Goal: Task Accomplishment & Management: Manage account settings

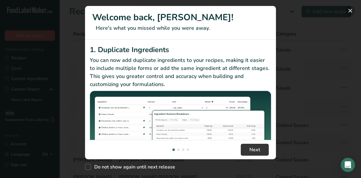
drag, startPoint x: 352, startPoint y: 11, endPoint x: 340, endPoint y: 18, distance: 13.9
click at [352, 11] on button "New Features" at bounding box center [350, 11] width 10 height 10
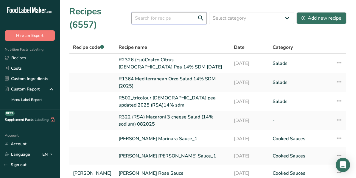
click at [147, 12] on input "text" at bounding box center [168, 18] width 75 height 12
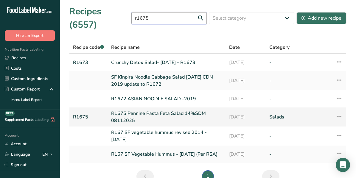
type input "r1675"
click at [143, 110] on link "R1675 Pennine Pasta Feta Salad 14%SDM 08112025" at bounding box center [166, 117] width 111 height 14
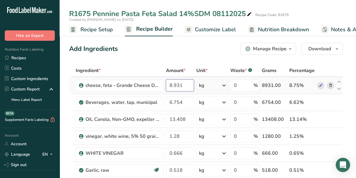
click at [179, 87] on input "8.931" at bounding box center [180, 86] width 28 height 12
click at [184, 85] on input "8.931" at bounding box center [180, 86] width 28 height 12
type input "8"
type input "7.215"
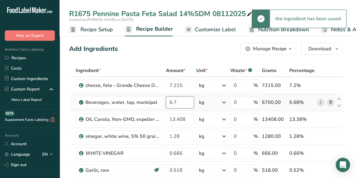
type input "6"
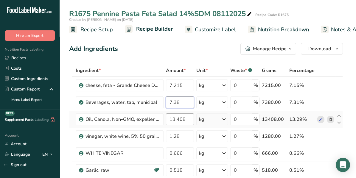
type input "7.38"
type input "14.547"
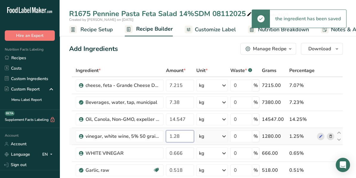
type input "1"
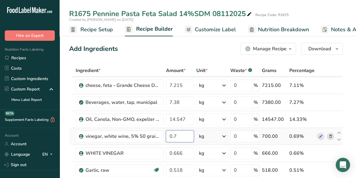
type input "0"
type input "1.399"
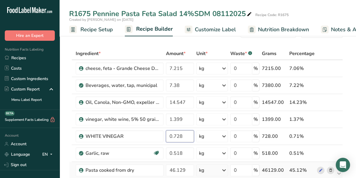
scroll to position [30, 0]
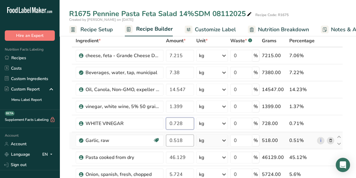
type input "0.728"
type input "0.567"
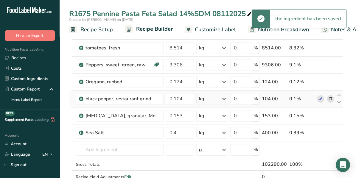
scroll to position [179, 0]
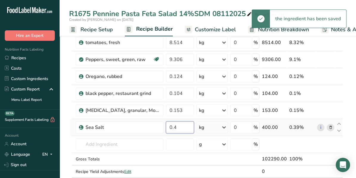
click at [178, 128] on input "0.4" at bounding box center [180, 128] width 28 height 12
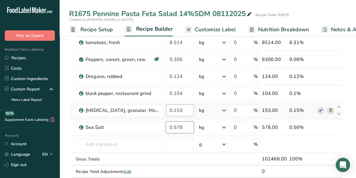
type input "0.578"
click at [185, 108] on div "Ingredient * Amount * Unit * Waste * .a-a{fill:#347362;}.b-a{fill:#fff;} Grams …" at bounding box center [206, 38] width 274 height 305
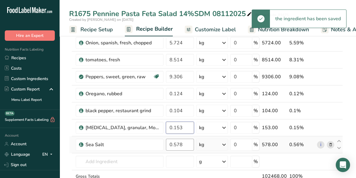
scroll to position [149, 0]
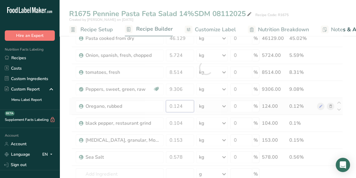
click at [185, 105] on div "Ingredient * Amount * Unit * Waste * .a-a{fill:#347362;}.b-a{fill:#fff;} Grams …" at bounding box center [206, 67] width 274 height 305
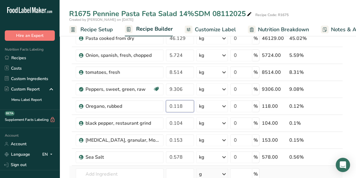
type input "0.118"
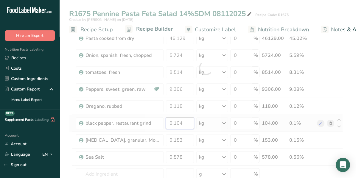
click at [182, 121] on div "Ingredient * Amount * Unit * Waste * .a-a{fill:#347362;}.b-a{fill:#fff;} Grams …" at bounding box center [206, 67] width 274 height 305
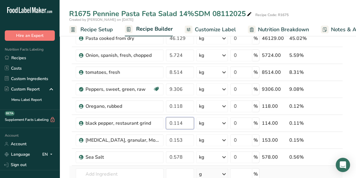
type input "0.114"
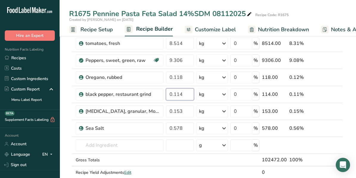
scroll to position [179, 0]
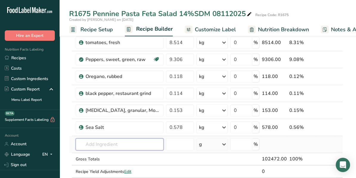
click at [142, 142] on div "Ingredient * Amount * Unit * Waste * .a-a{fill:#347362;}.b-a{fill:#fff;} Grams …" at bounding box center [206, 38] width 274 height 305
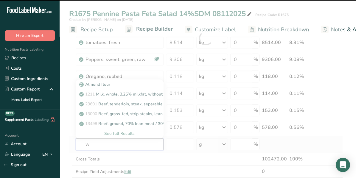
type input "wa"
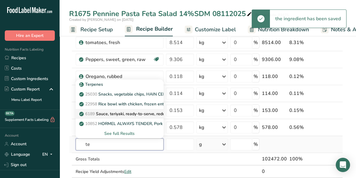
type input "t"
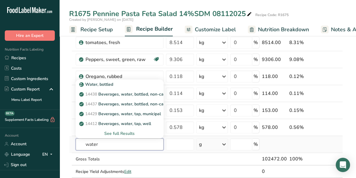
type input "water"
click at [117, 131] on div "See full Results" at bounding box center [119, 134] width 78 height 6
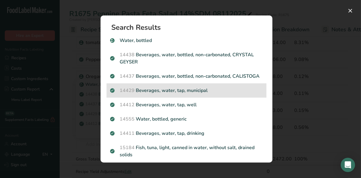
click at [165, 94] on p "14429 Beverages, water, tap, municipal" at bounding box center [186, 90] width 153 height 7
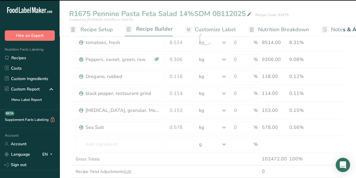
type input "0"
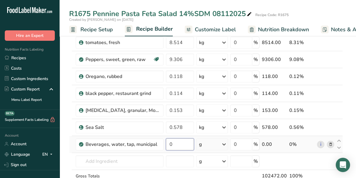
click at [183, 143] on input "0" at bounding box center [180, 145] width 28 height 12
type input "7.383"
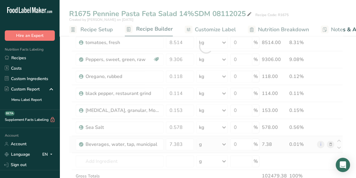
click at [222, 141] on div "Ingredient * Amount * Unit * Waste * .a-a{fill:#347362;}.b-a{fill:#fff;} Grams …" at bounding box center [206, 47] width 274 height 322
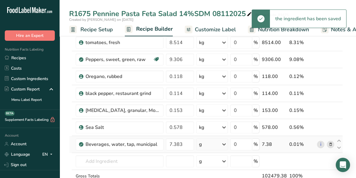
click at [225, 142] on icon at bounding box center [224, 144] width 7 height 11
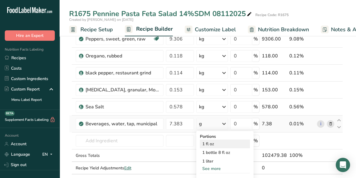
scroll to position [238, 0]
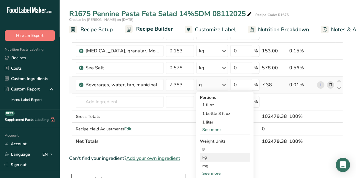
click at [211, 154] on div "kg" at bounding box center [225, 157] width 50 height 9
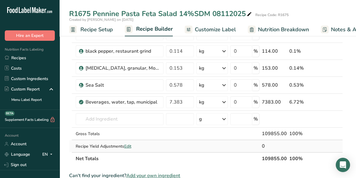
scroll to position [208, 0]
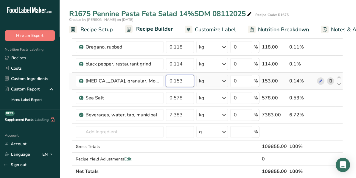
click at [184, 80] on input "0.153" at bounding box center [180, 81] width 28 height 12
type input "0.196"
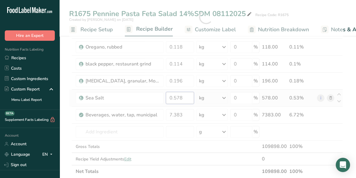
click at [182, 95] on div "Ingredient * Amount * Unit * Waste * .a-a{fill:#347362;}.b-a{fill:#fff;} Grams …" at bounding box center [206, 17] width 274 height 322
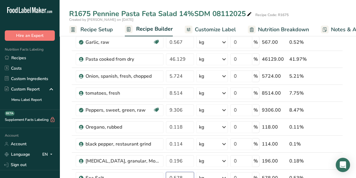
scroll to position [119, 0]
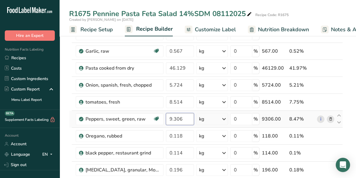
click at [187, 118] on div "Ingredient * Amount * Unit * Waste * .a-a{fill:#347362;}.b-a{fill:#fff;} Grams …" at bounding box center [206, 106] width 274 height 322
type input "9"
type input "4.423"
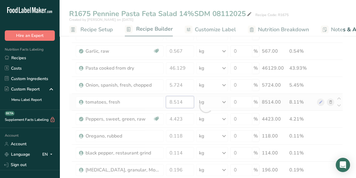
click at [188, 101] on div "Ingredient * Amount * Unit * Waste * .a-a{fill:#347362;}.b-a{fill:#fff;} Grams …" at bounding box center [206, 106] width 274 height 322
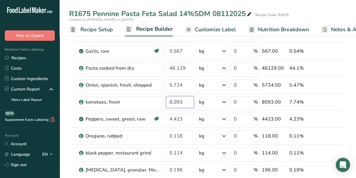
type input "8.093"
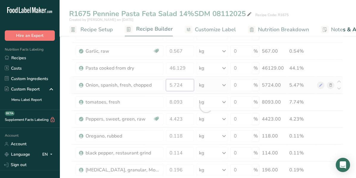
click at [182, 84] on div "Ingredient * Amount * Unit * Waste * .a-a{fill:#347362;}.b-a{fill:#fff;} Grams …" at bounding box center [206, 106] width 274 height 322
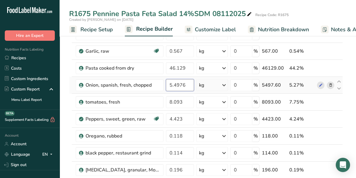
click at [184, 85] on input "5.4976" at bounding box center [180, 85] width 28 height 12
type input "5.496"
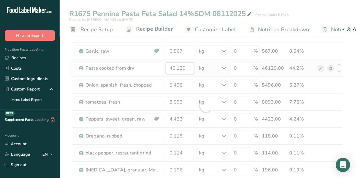
click at [176, 66] on div "Ingredient * Amount * Unit * Waste * .a-a{fill:#347362;}.b-a{fill:#fff;} Grams …" at bounding box center [206, 106] width 274 height 322
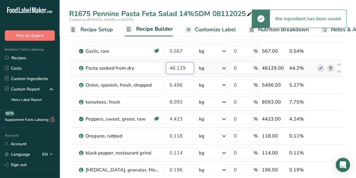
click at [186, 67] on input "46.129" at bounding box center [180, 68] width 28 height 12
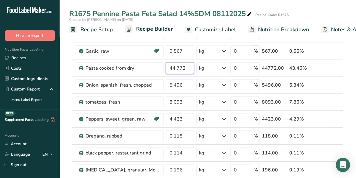
type input "44.772"
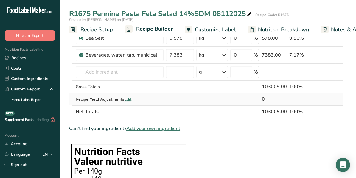
scroll to position [238, 0]
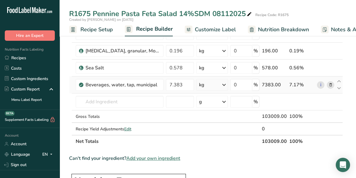
click at [333, 83] on icon at bounding box center [331, 85] width 4 height 6
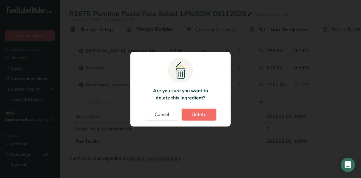
click at [210, 118] on button "Delete" at bounding box center [199, 115] width 35 height 12
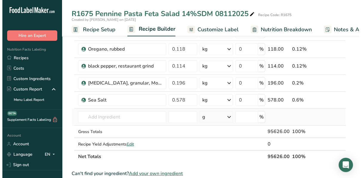
scroll to position [208, 0]
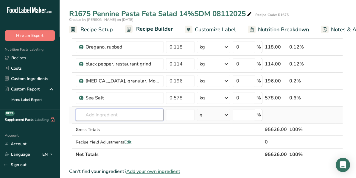
click at [102, 113] on input "text" at bounding box center [120, 115] width 88 height 12
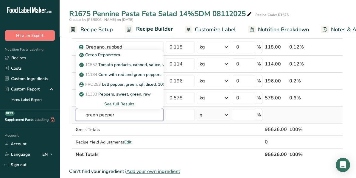
type input "green pepper"
click at [120, 103] on div "See full Results" at bounding box center [119, 104] width 78 height 6
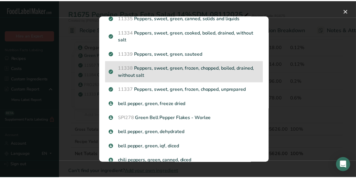
scroll to position [149, 0]
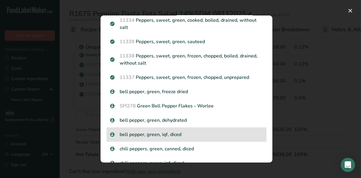
click at [173, 134] on p "bell pepper, green, iqf, diced" at bounding box center [186, 134] width 153 height 7
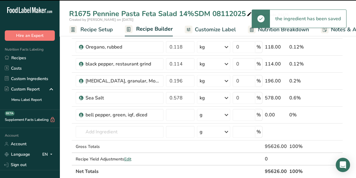
type input "0"
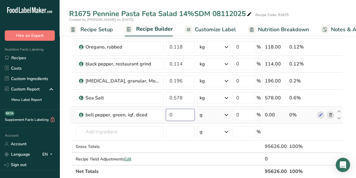
click at [182, 115] on input "0" at bounding box center [180, 115] width 29 height 12
type input "4.423"
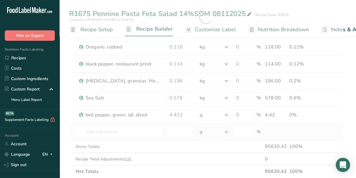
click at [303, 129] on div "Ingredient * Amount * Unit * Waste * .a-a{fill:#347362;}.b-a{fill:#fff;} Grams …" at bounding box center [206, 17] width 274 height 322
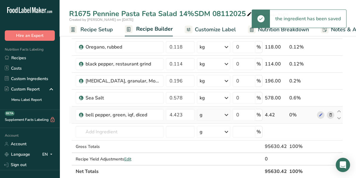
click at [228, 114] on icon at bounding box center [226, 115] width 7 height 11
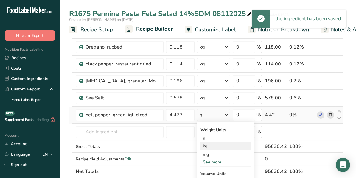
click at [207, 143] on div "kg" at bounding box center [226, 146] width 50 height 9
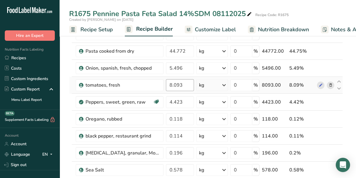
scroll to position [119, 0]
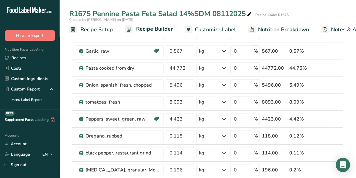
click at [211, 12] on div "R1675 Pennine Pasta Feta Salad 14%SDM 08112025" at bounding box center [161, 13] width 184 height 11
click at [213, 13] on input "R1675 Pennine Pasta Feta Salad 14%SDM 08112025" at bounding box center [190, 13] width 242 height 11
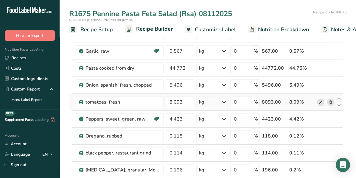
type input "R1675 Pennine Pasta Feta Salad (Rsa) 08112025"
click at [323, 103] on icon at bounding box center [321, 102] width 4 height 6
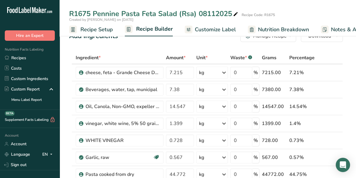
scroll to position [0, 0]
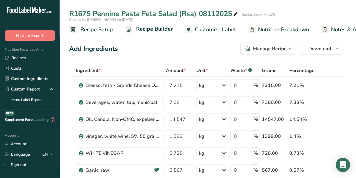
click at [272, 50] on div "Manage Recipe" at bounding box center [270, 48] width 34 height 7
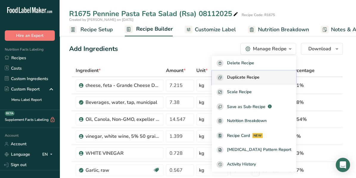
click at [255, 76] on span "Duplicate Recipe" at bounding box center [243, 77] width 32 height 7
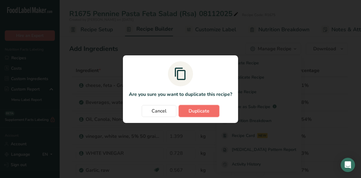
click at [209, 110] on button "Duplicate" at bounding box center [199, 111] width 41 height 12
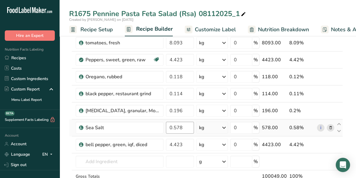
scroll to position [179, 0]
click at [176, 125] on input "0.578" at bounding box center [180, 128] width 28 height 12
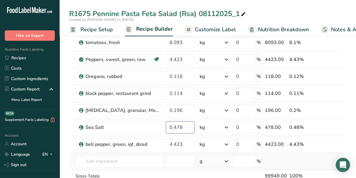
type input "0.478"
click at [312, 153] on div "Ingredient * Amount * Unit * Waste * .a-a{fill:#347362;}.b-a{fill:#fff;} Grams …" at bounding box center [206, 47] width 274 height 322
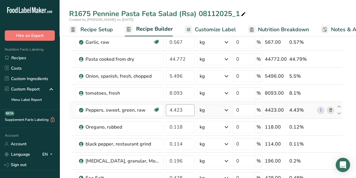
scroll to position [119, 0]
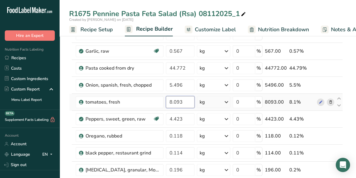
click at [176, 100] on input "8.093" at bounding box center [180, 102] width 29 height 12
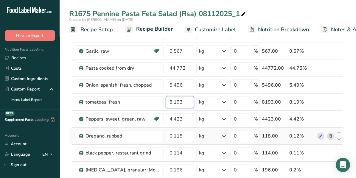
type input "8.193"
click at [334, 132] on div "Ingredient * Amount * Unit * Waste * .a-a{fill:#347362;}.b-a{fill:#fff;} Grams …" at bounding box center [206, 106] width 274 height 322
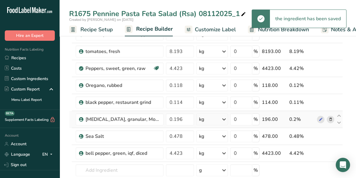
scroll to position [179, 0]
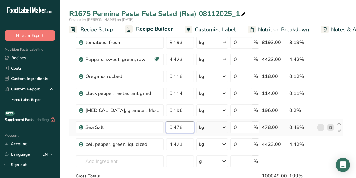
click at [182, 126] on input "0.478" at bounding box center [180, 128] width 28 height 12
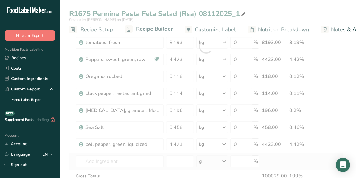
click at [315, 155] on div "Ingredient * Amount * Unit * Waste * .a-a{fill:#347362;}.b-a{fill:#fff;} Grams …" at bounding box center [206, 47] width 274 height 322
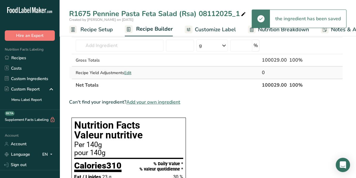
scroll to position [238, 0]
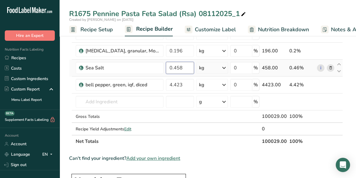
click at [179, 66] on input "0.458" at bounding box center [180, 68] width 28 height 12
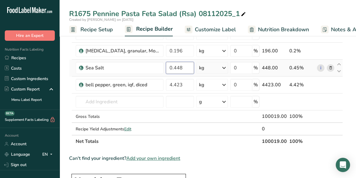
click at [179, 66] on input "0.448" at bounding box center [180, 68] width 28 height 12
type input "0.438"
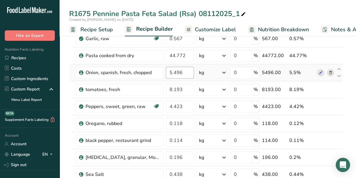
scroll to position [119, 0]
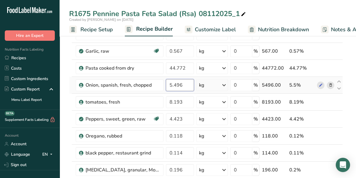
click at [178, 83] on input "5.496" at bounding box center [180, 85] width 28 height 12
type input "5.536"
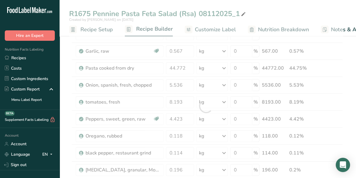
click at [317, 125] on div "Ingredient * Amount * Unit * Waste * .a-a{fill:#347362;}.b-a{fill:#fff;} Grams …" at bounding box center [206, 106] width 274 height 322
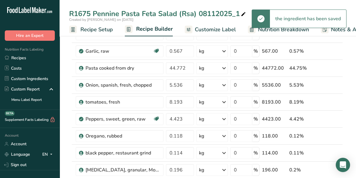
click at [240, 11] on div "R1675 Pennine Pasta Feta Salad (Rsa) 08112025_1" at bounding box center [158, 13] width 178 height 11
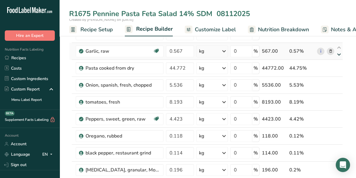
type input "R1675 Pennine Pasta Feta Salad 14% SDM 08112025"
click at [339, 56] on icon at bounding box center [339, 54] width 7 height 4
type input "44.772"
type input "0.567"
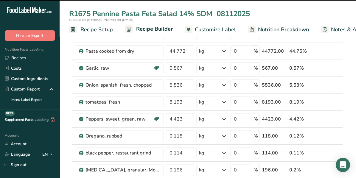
click at [272, 11] on input "R1675 Pennine Pasta Feta Salad 14% SDM 08112025" at bounding box center [208, 13] width 278 height 11
type input "0.567"
type input "44.772"
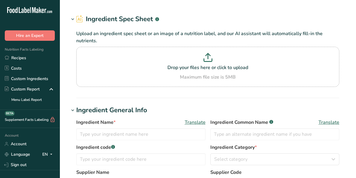
type input "tomatoes, fresh"
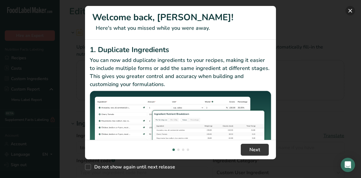
click at [346, 10] on button "New Features" at bounding box center [350, 11] width 10 height 10
click at [350, 13] on button "New Features" at bounding box center [350, 11] width 10 height 10
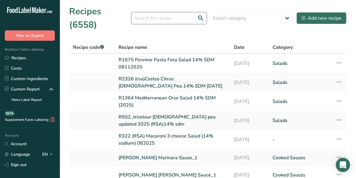
click at [147, 12] on input "text" at bounding box center [168, 18] width 75 height 12
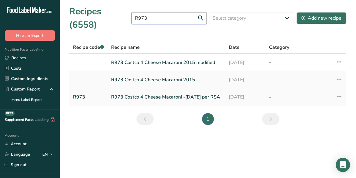
type input "R973"
click at [127, 91] on link "R973 Costco 4 Cheese Macaroni -[DATE] per RSA" at bounding box center [166, 97] width 111 height 13
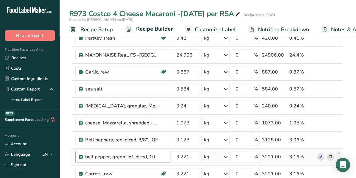
scroll to position [89, 0]
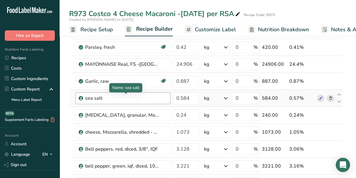
click at [122, 96] on div "sea salt" at bounding box center [122, 98] width 75 height 7
click at [109, 96] on div "sea salt" at bounding box center [122, 98] width 75 height 7
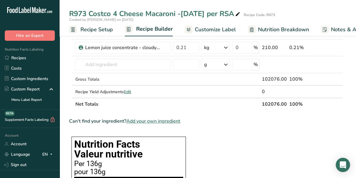
scroll to position [328, 0]
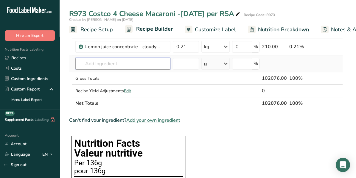
click at [103, 62] on input "text" at bounding box center [122, 64] width 95 height 12
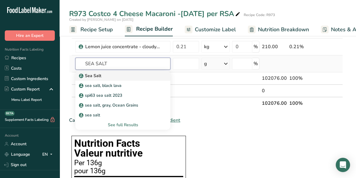
type input "SEA SALT"
click at [97, 73] on p "Sea Salt" at bounding box center [90, 76] width 21 height 6
type input "Sea Salt"
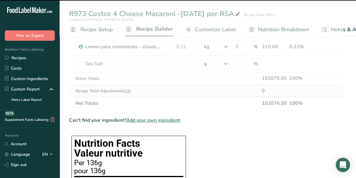
type input "0"
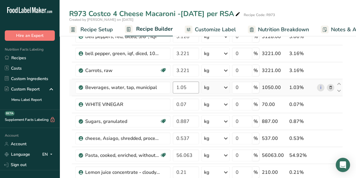
scroll to position [268, 0]
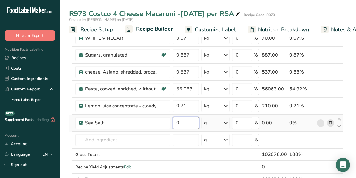
click at [182, 120] on input "0" at bounding box center [186, 123] width 26 height 12
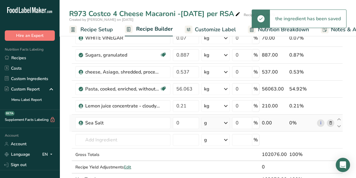
click at [227, 121] on icon at bounding box center [225, 123] width 7 height 11
click at [214, 152] on div "kg" at bounding box center [230, 154] width 50 height 9
click at [182, 120] on input "0" at bounding box center [186, 123] width 26 height 12
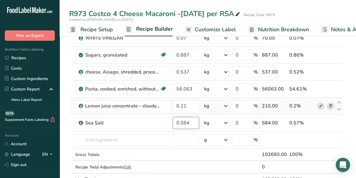
type input "0.584"
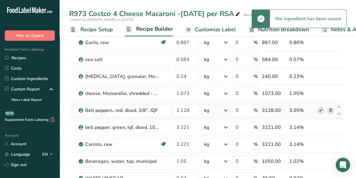
scroll to position [119, 0]
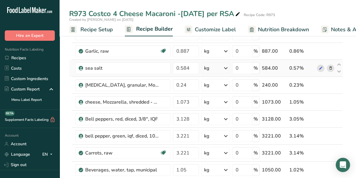
click at [331, 67] on icon at bounding box center [331, 68] width 4 height 6
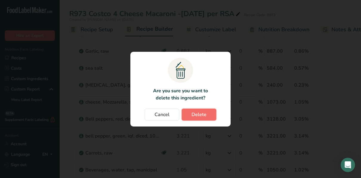
click at [206, 114] on button "Delete" at bounding box center [199, 115] width 35 height 12
type input "0.24"
type input "1.073"
type input "3.128"
type input "3.221"
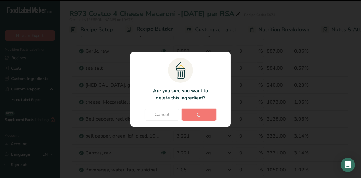
type input "1.05"
type input "0.07"
type input "0.887"
type input "0.537"
type input "56.063"
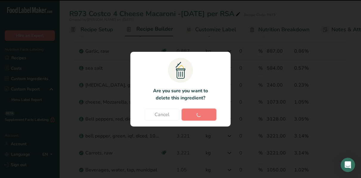
type input "0.21"
type input "0.584"
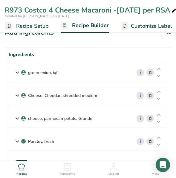
scroll to position [0, 0]
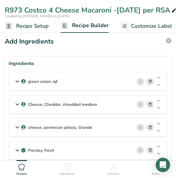
click at [17, 80] on icon at bounding box center [17, 81] width 7 height 11
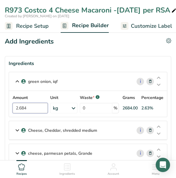
click at [29, 107] on input "2.684" at bounding box center [30, 108] width 35 height 10
type input "2"
type input "1.305"
click at [109, 132] on div "Cheese, Cheddar, shredded medium" at bounding box center [70, 130] width 123 height 18
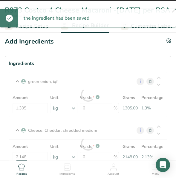
scroll to position [30, 0]
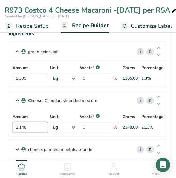
click at [32, 125] on input "2.148" at bounding box center [30, 127] width 35 height 10
type input "2"
type input "1.684"
click at [110, 99] on div "Cheese, Cheddar, shredded medium i Amount 1.684 Unit kg Weight Units g kg mg Se…" at bounding box center [88, 113] width 158 height 45
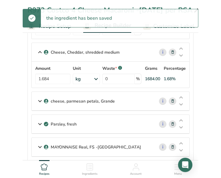
scroll to position [89, 0]
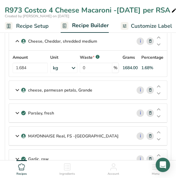
click at [16, 89] on icon at bounding box center [17, 90] width 7 height 11
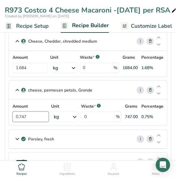
click at [31, 116] on input "0.747" at bounding box center [31, 116] width 36 height 10
type input "0.587"
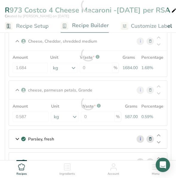
click at [100, 89] on div "cheese, parmesan petals, Grande i Amount 0.587 Unit kg Weight Units g kg mg See…" at bounding box center [88, 102] width 158 height 45
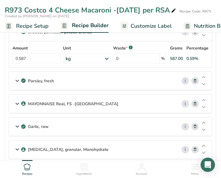
scroll to position [149, 0]
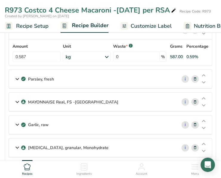
click at [17, 80] on icon at bounding box center [17, 79] width 7 height 11
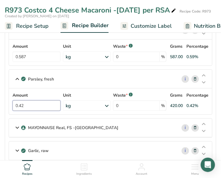
click at [28, 104] on input "0.42" at bounding box center [37, 105] width 48 height 10
type input "0.412"
click at [70, 79] on div "Parsley, fresh i Amount 0.412 Unit kg Portions 1 cup chopped 1 tbsp 10 sprigs W…" at bounding box center [111, 91] width 204 height 45
click at [18, 125] on icon at bounding box center [17, 128] width 7 height 11
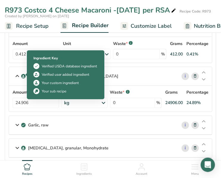
scroll to position [208, 0]
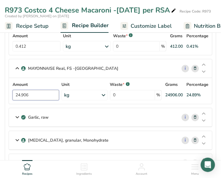
click at [31, 94] on input "24.906" at bounding box center [36, 95] width 47 height 10
type input "2"
type input "30.299"
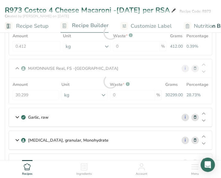
click at [126, 62] on div "MAYONNAISE Real, FS -[GEOGRAPHIC_DATA] i Amount 30.299 Unit kg Weight Units g k…" at bounding box center [111, 81] width 204 height 45
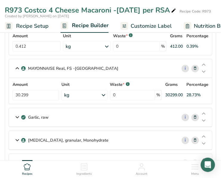
click at [18, 115] on icon at bounding box center [17, 117] width 7 height 11
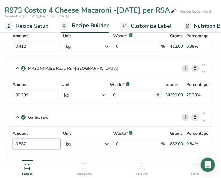
click at [42, 140] on input "0.887" at bounding box center [37, 144] width 48 height 10
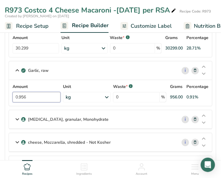
scroll to position [268, 0]
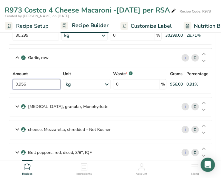
type input "0.956"
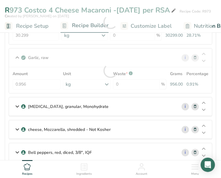
click at [111, 101] on div "[MEDICAL_DATA], granular, Monohydrate" at bounding box center [93, 106] width 168 height 18
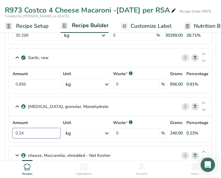
click at [34, 131] on input "0.24" at bounding box center [37, 133] width 48 height 10
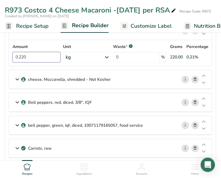
scroll to position [358, 0]
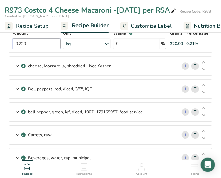
type input "0.220"
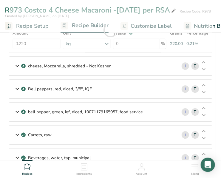
click at [18, 63] on icon at bounding box center [17, 66] width 7 height 11
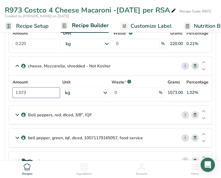
click at [44, 90] on input "1.073" at bounding box center [36, 92] width 47 height 10
type input "1.315"
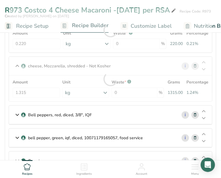
click at [89, 92] on div "Amount 1.315 Unit kg Weight Units g kg mg See more Volume Units l mL fl oz See …" at bounding box center [111, 88] width 196 height 19
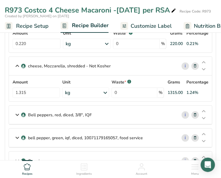
click at [17, 110] on icon at bounding box center [17, 114] width 7 height 11
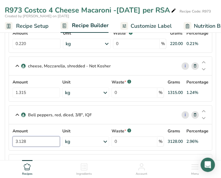
click at [27, 137] on input "3.128" at bounding box center [36, 141] width 47 height 10
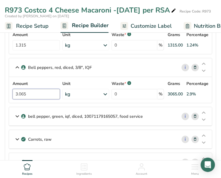
scroll to position [417, 0]
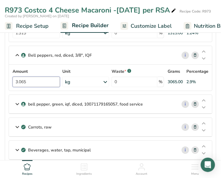
type input "3.065"
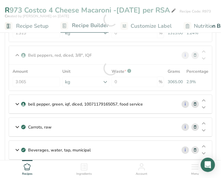
click at [79, 65] on div "Amount 3.065 Unit kg Weight Units g kg mg See more Volume Units l mL fl oz See …" at bounding box center [110, 78] width 203 height 26
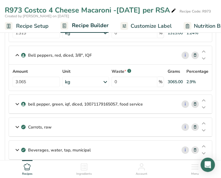
click at [16, 100] on icon at bounding box center [17, 104] width 7 height 11
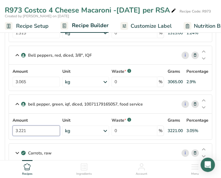
click at [27, 128] on input "3.221" at bounding box center [36, 130] width 47 height 10
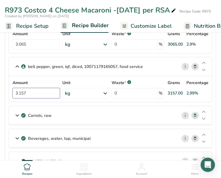
scroll to position [477, 0]
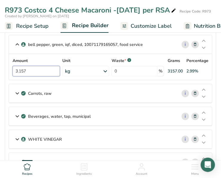
type input "3.157"
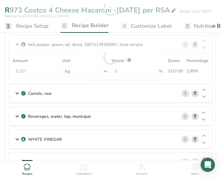
click at [17, 89] on icon at bounding box center [17, 93] width 7 height 11
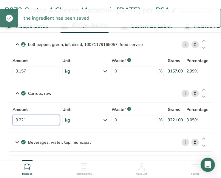
click at [30, 115] on input "3.221" at bounding box center [36, 120] width 47 height 10
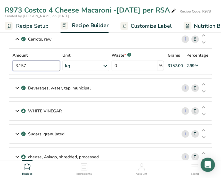
scroll to position [537, 0]
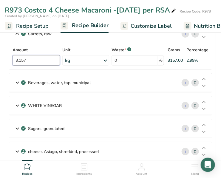
type input "3.157"
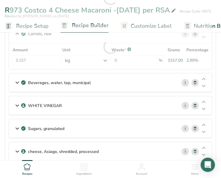
click at [16, 78] on icon at bounding box center [17, 82] width 7 height 11
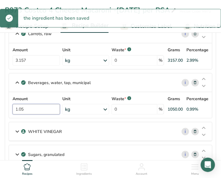
click at [29, 104] on input "1.05" at bounding box center [36, 109] width 47 height 10
type input "1"
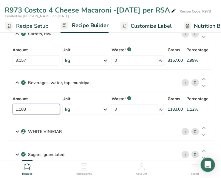
type input "1.183"
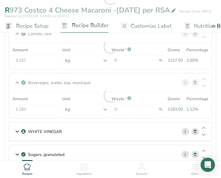
click at [82, 128] on div "WHITE VINEGAR" at bounding box center [93, 131] width 168 height 18
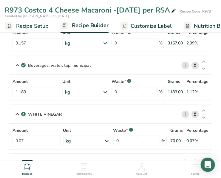
scroll to position [566, 0]
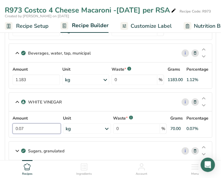
click at [30, 124] on input "0.07" at bounding box center [37, 128] width 48 height 10
type input "0.079"
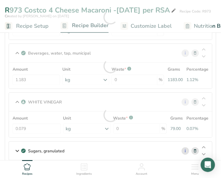
click at [111, 102] on div "WHITE VINEGAR i Amount 0.079 Unit kg Weight Units g kg mg See more Volume Units…" at bounding box center [111, 114] width 204 height 45
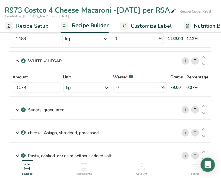
scroll to position [626, 0]
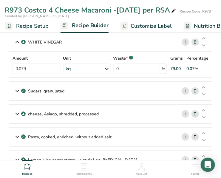
click at [17, 86] on icon at bounding box center [17, 91] width 7 height 11
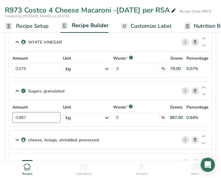
click at [29, 112] on input "0.887" at bounding box center [37, 117] width 48 height 10
type input "0.956"
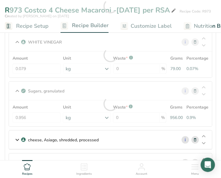
click at [18, 135] on icon at bounding box center [17, 139] width 7 height 11
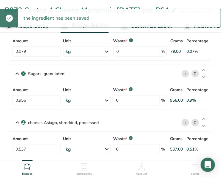
scroll to position [656, 0]
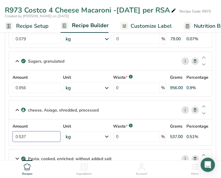
click at [27, 131] on input "0.537" at bounding box center [37, 136] width 48 height 10
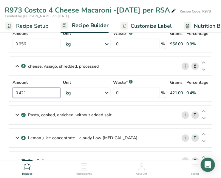
scroll to position [715, 0]
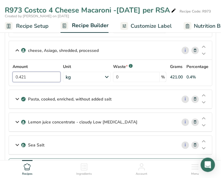
type input "0.421"
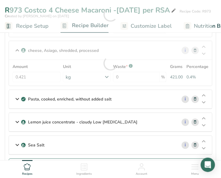
click at [133, 92] on div "Pasta, cooked, enriched, without added salt" at bounding box center [93, 99] width 168 height 18
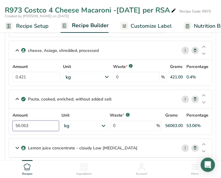
click at [33, 121] on input "56.063" at bounding box center [36, 126] width 47 height 10
type input "5"
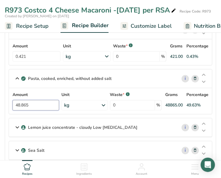
scroll to position [745, 0]
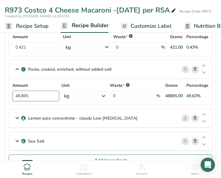
type input "48.865"
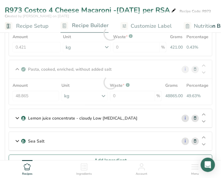
click at [42, 115] on p "Lemon juice concentrate - cloudy Low [MEDICAL_DATA]" at bounding box center [82, 118] width 109 height 6
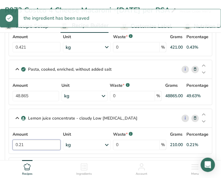
click at [31, 141] on input "0.21" at bounding box center [37, 145] width 48 height 10
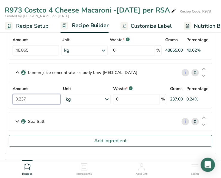
scroll to position [805, 0]
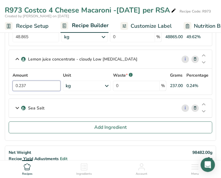
type input "0.237"
click at [16, 103] on icon at bounding box center [17, 108] width 7 height 11
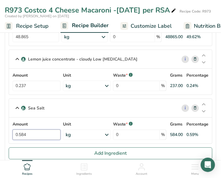
click at [27, 129] on input "0.584" at bounding box center [37, 134] width 48 height 10
type input "0.629"
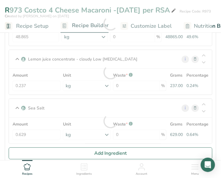
click at [72, 105] on div "Sea Salt i Amount 0.629 Unit kg Weight Units g kg mg See more Volume Units l Vo…" at bounding box center [111, 120] width 204 height 45
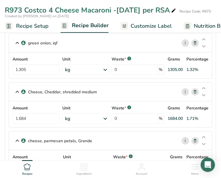
scroll to position [30, 0]
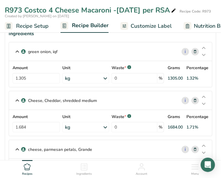
click at [16, 52] on icon at bounding box center [17, 51] width 7 height 11
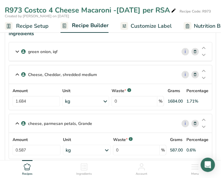
click at [18, 74] on icon at bounding box center [17, 74] width 7 height 11
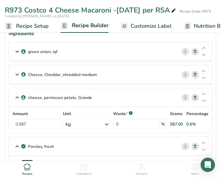
click at [15, 98] on icon at bounding box center [17, 97] width 7 height 11
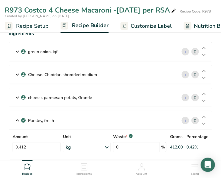
click at [15, 118] on icon at bounding box center [17, 120] width 7 height 11
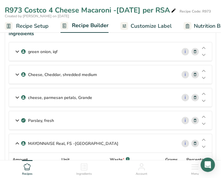
click at [15, 140] on icon at bounding box center [17, 143] width 7 height 11
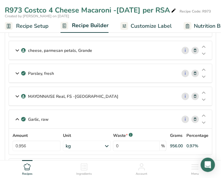
scroll to position [89, 0]
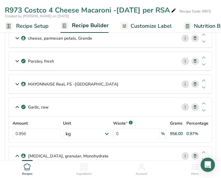
click at [17, 105] on icon at bounding box center [17, 107] width 7 height 11
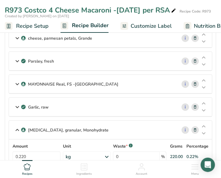
click at [16, 125] on icon at bounding box center [17, 130] width 7 height 11
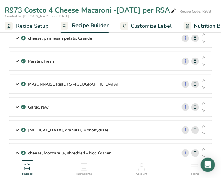
click at [16, 150] on icon at bounding box center [17, 153] width 7 height 11
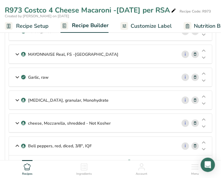
scroll to position [149, 0]
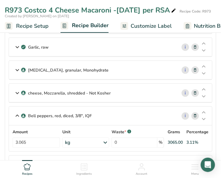
click at [16, 112] on icon at bounding box center [17, 116] width 7 height 11
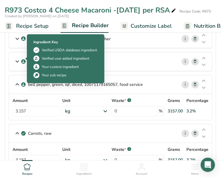
scroll to position [208, 0]
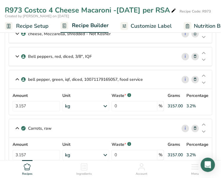
click at [17, 78] on icon at bounding box center [17, 79] width 7 height 11
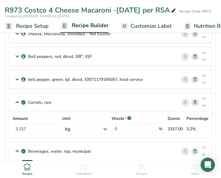
click at [16, 100] on icon at bounding box center [17, 102] width 7 height 11
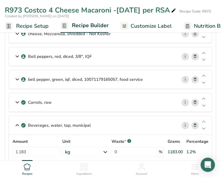
click at [15, 121] on icon at bounding box center [17, 125] width 7 height 11
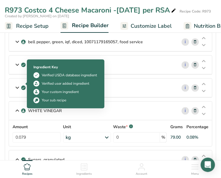
scroll to position [268, 0]
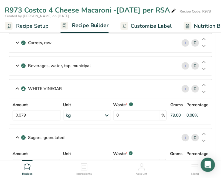
click at [15, 83] on icon at bounding box center [17, 88] width 7 height 11
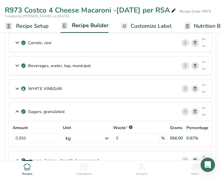
click at [16, 108] on icon at bounding box center [17, 111] width 7 height 11
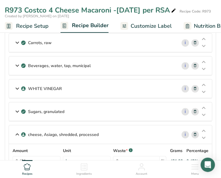
click at [16, 129] on icon at bounding box center [17, 134] width 7 height 11
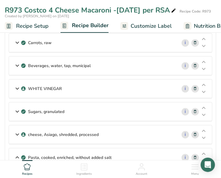
click at [15, 152] on icon at bounding box center [17, 157] width 7 height 11
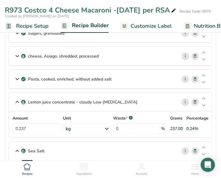
scroll to position [358, 0]
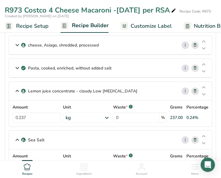
click at [15, 87] on icon at bounding box center [17, 91] width 7 height 11
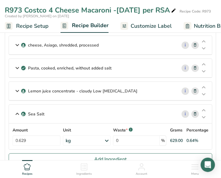
click at [17, 109] on icon at bounding box center [17, 114] width 7 height 11
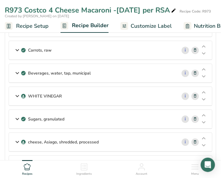
scroll to position [238, 0]
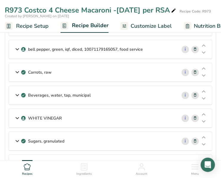
click at [18, 90] on icon at bounding box center [17, 95] width 7 height 11
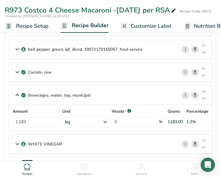
click at [18, 91] on icon at bounding box center [17, 95] width 7 height 11
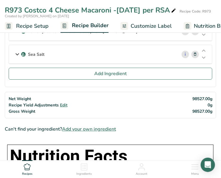
scroll to position [388, 0]
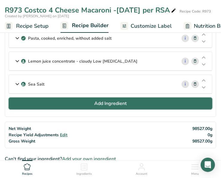
click at [48, 97] on button "Add Ingredient" at bounding box center [111, 103] width 204 height 12
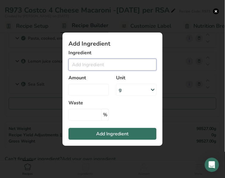
click at [82, 66] on input "Add ingredient modal" at bounding box center [113, 65] width 88 height 12
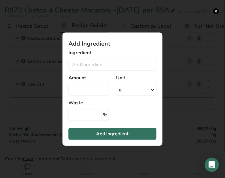
click at [152, 88] on icon "Add ingredient modal" at bounding box center [152, 89] width 7 height 11
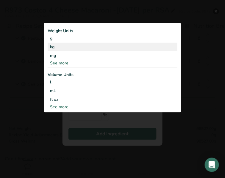
click at [53, 49] on div "kg" at bounding box center [113, 47] width 130 height 9
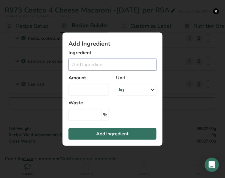
click at [80, 65] on input "Add ingredient modal" at bounding box center [113, 65] width 88 height 12
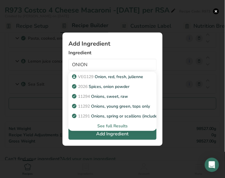
click at [109, 128] on div "See full Results" at bounding box center [112, 126] width 79 height 6
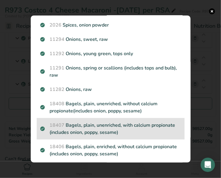
scroll to position [0, 0]
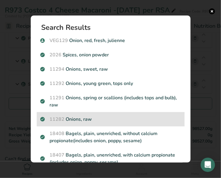
click at [78, 119] on p "11282 Onions, raw" at bounding box center [110, 119] width 141 height 7
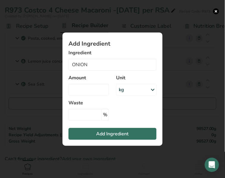
type input "Onions, raw"
click at [83, 91] on input "Add ingredient modal" at bounding box center [89, 90] width 41 height 12
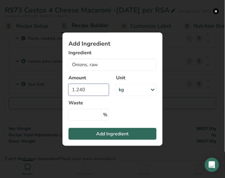
type input "1.240"
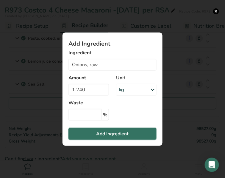
click at [114, 134] on span "Add Ingredient" at bounding box center [113, 133] width 32 height 7
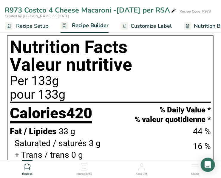
scroll to position [626, 0]
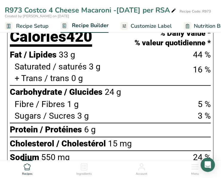
click at [35, 30] on span "Recipe Setup" at bounding box center [32, 26] width 32 height 8
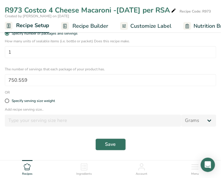
scroll to position [162, 0]
click at [7, 101] on span at bounding box center [7, 101] width 4 height 4
click at [7, 101] on input "Specify serving size weight" at bounding box center [7, 101] width 4 height 4
radio input "true"
radio input "false"
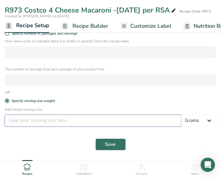
click at [21, 119] on input "number" at bounding box center [93, 121] width 176 height 12
type input "140"
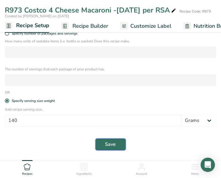
click at [109, 142] on span "Save" at bounding box center [110, 144] width 11 height 7
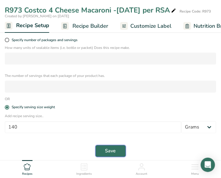
scroll to position [168, 0]
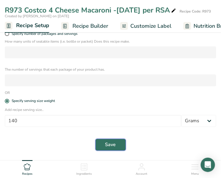
click at [116, 145] on button "Save" at bounding box center [110, 145] width 30 height 12
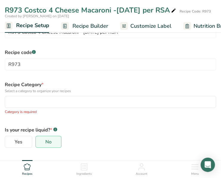
scroll to position [19, 0]
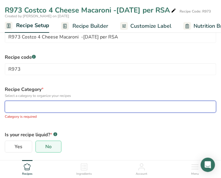
click at [31, 102] on button "button" at bounding box center [110, 107] width 211 height 12
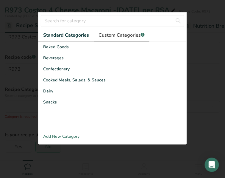
click at [120, 36] on span "Custom Categories .a-a{fill:#347362;}.b-a{fill:#fff;}" at bounding box center [122, 35] width 46 height 7
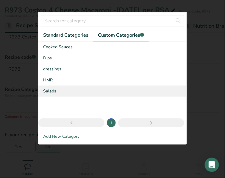
click at [49, 90] on span "Salads" at bounding box center [49, 91] width 13 height 6
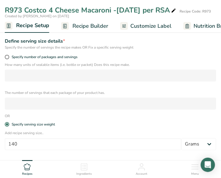
scroll to position [162, 0]
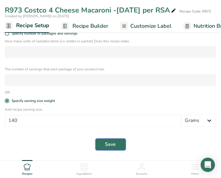
click at [109, 145] on span "Save" at bounding box center [110, 144] width 11 height 7
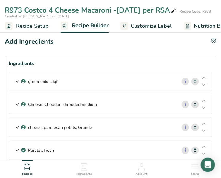
click at [155, 7] on div "R973 Costco 4 Cheese Macaroni -[DATE] per RSA" at bounding box center [91, 10] width 172 height 11
click at [153, 9] on input "R973 Costco 4 Cheese Macaroni -[DATE] per RSA" at bounding box center [94, 10] width 178 height 11
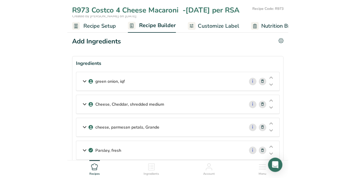
scroll to position [0, 0]
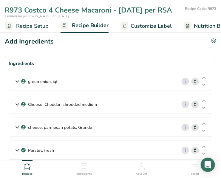
type input "R973 Costco 4 Cheese Macaroni - [DATE] per RSA"
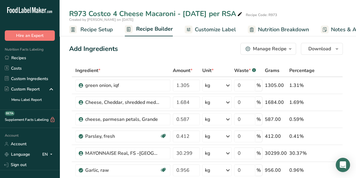
click at [277, 15] on div "Recipe Code: R973" at bounding box center [261, 14] width 31 height 5
click at [275, 48] on div "Manage Recipe" at bounding box center [270, 48] width 34 height 7
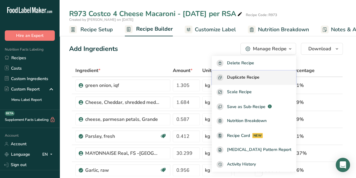
click at [259, 75] on span "Duplicate Recipe" at bounding box center [243, 77] width 32 height 7
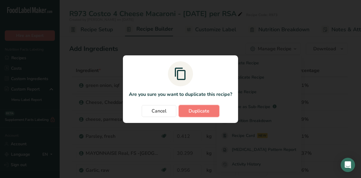
click at [196, 108] on span "Duplicate" at bounding box center [198, 111] width 21 height 7
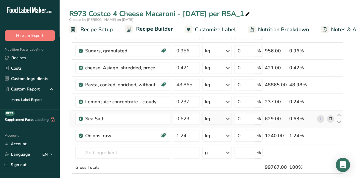
scroll to position [268, 0]
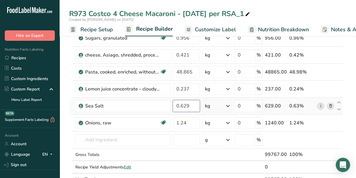
click at [183, 104] on input "0.629" at bounding box center [186, 106] width 27 height 12
type input "0.429"
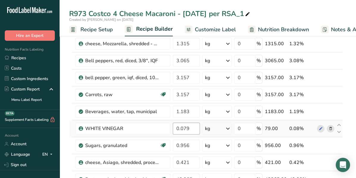
scroll to position [149, 0]
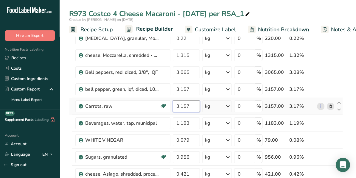
click at [183, 104] on input "3.157" at bounding box center [186, 106] width 27 height 12
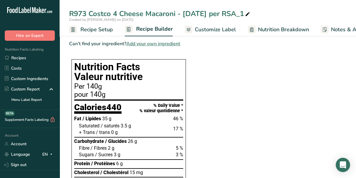
scroll to position [447, 0]
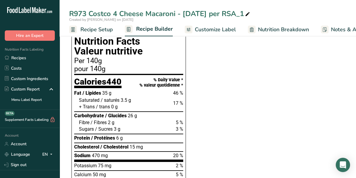
type input "3.357"
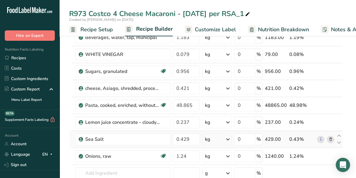
scroll to position [238, 0]
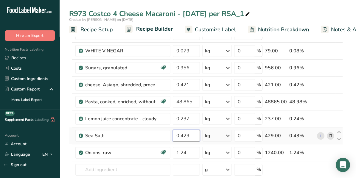
click at [183, 134] on input "0.429" at bounding box center [186, 136] width 27 height 12
type input "0.329"
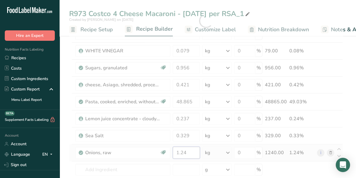
click at [186, 150] on div "Ingredient * Amount * Unit * Waste * .a-a{fill:#347362;}.b-a{fill:#fff;} Grams …" at bounding box center [206, 21] width 274 height 390
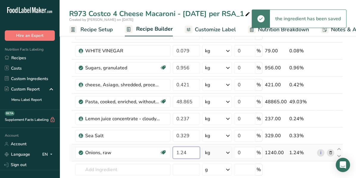
click at [182, 151] on input "1.24" at bounding box center [186, 153] width 27 height 12
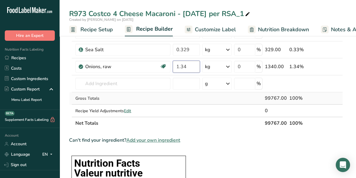
scroll to position [358, 0]
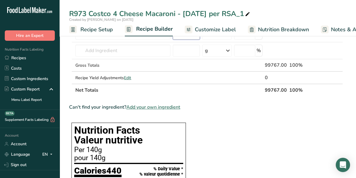
type input "1.34"
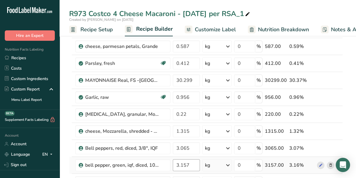
scroll to position [60, 0]
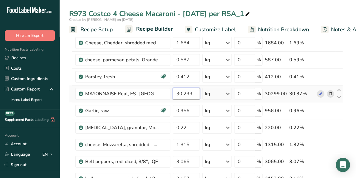
click at [179, 92] on input "30.299" at bounding box center [186, 94] width 27 height 12
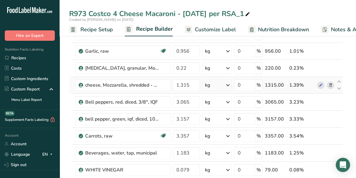
scroll to position [89, 0]
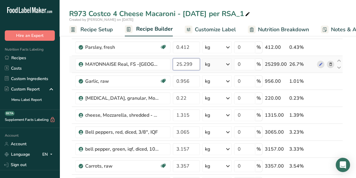
click at [181, 63] on input "25.299" at bounding box center [186, 64] width 27 height 12
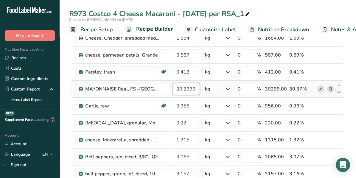
scroll to position [60, 0]
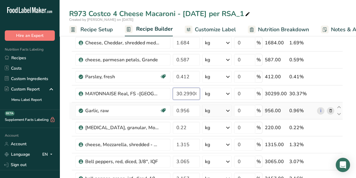
type input "30.299001"
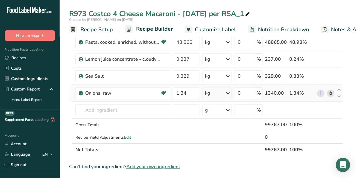
scroll to position [268, 0]
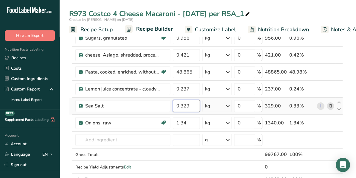
click at [183, 103] on input "0.329" at bounding box center [186, 106] width 27 height 12
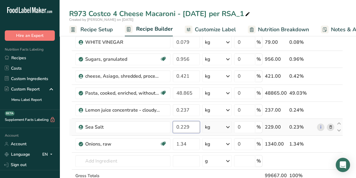
scroll to position [238, 0]
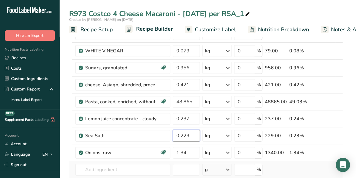
type input "0.229"
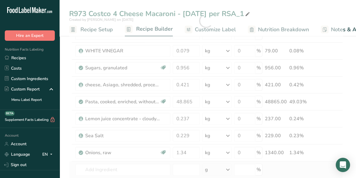
click at [309, 165] on div "Ingredient * Amount * Unit * Waste * .a-a{fill:#347362;}.b-a{fill:#fff;} Grams …" at bounding box center [206, 21] width 274 height 390
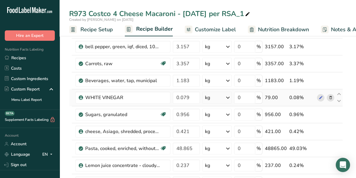
scroll to position [179, 0]
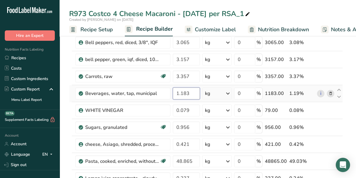
click at [182, 92] on input "1.183" at bounding box center [186, 94] width 27 height 12
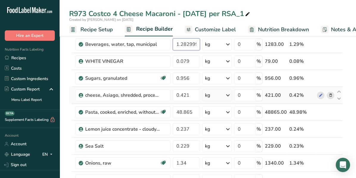
scroll to position [238, 0]
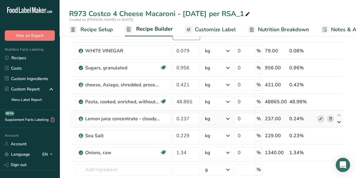
type input "1.282999"
click at [336, 123] on div "Ingredient * Amount * Unit * Waste * .a-a{fill:#347362;}.b-a{fill:#fff;} Grams …" at bounding box center [206, 21] width 274 height 390
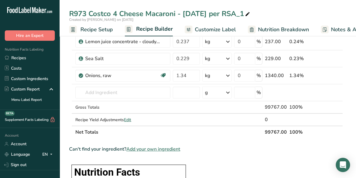
scroll to position [268, 0]
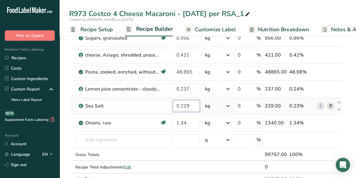
click at [188, 103] on input "0.229" at bounding box center [186, 106] width 27 height 12
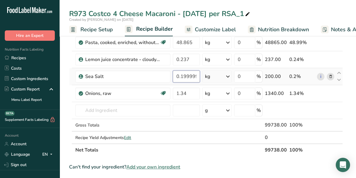
scroll to position [328, 0]
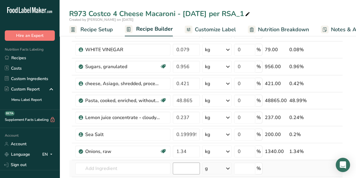
scroll to position [238, 0]
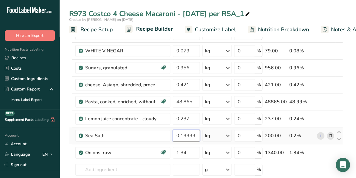
click at [199, 134] on input "0.199999" at bounding box center [186, 136] width 27 height 12
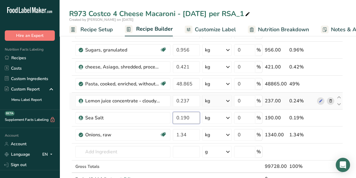
scroll to position [268, 0]
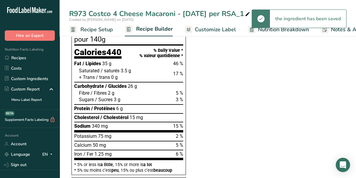
scroll to position [477, 0]
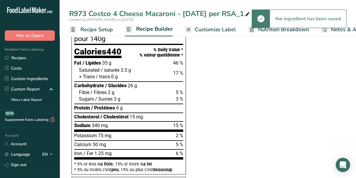
click at [231, 131] on section "Ingredient * Amount * Unit * Waste * .a-a{fill:#347362;}.b-a{fill:#fff;} Grams …" at bounding box center [206, 177] width 274 height 1181
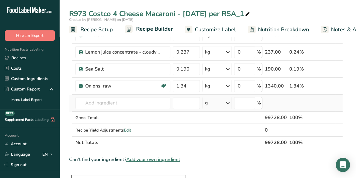
scroll to position [268, 0]
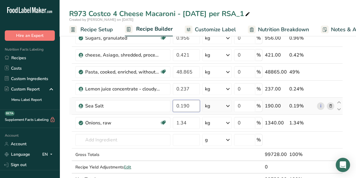
click at [185, 103] on input "0.190" at bounding box center [186, 106] width 27 height 12
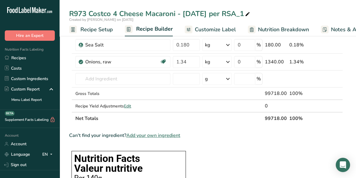
scroll to position [298, 0]
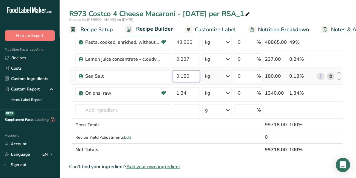
click at [189, 74] on input "0.180" at bounding box center [186, 76] width 27 height 12
type input "0.175"
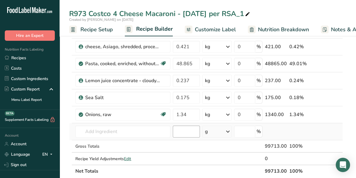
scroll to position [238, 0]
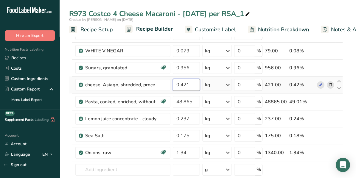
click at [186, 82] on input "0.421" at bounding box center [186, 85] width 27 height 12
click at [190, 83] on input "0.421" at bounding box center [186, 85] width 27 height 12
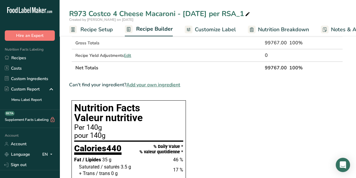
scroll to position [388, 0]
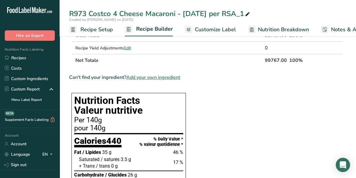
type input "0.475"
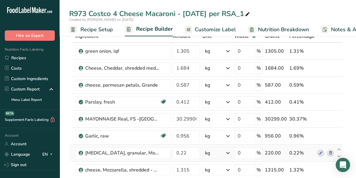
scroll to position [0, 0]
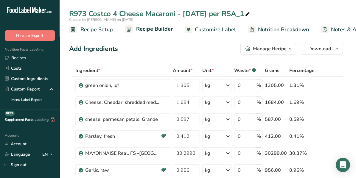
click at [251, 13] on div "R973 Costco 4 Cheese Macaroni - [DATE] per RSA_1" at bounding box center [160, 13] width 182 height 11
type input "R973 Costco 4 Cheese Macaroni - [DATE] per RSA 14%sdm"
click at [306, 16] on div "R973 Costco 4 Cheese Macaroni - [DATE] per RSA 14%sdm" at bounding box center [208, 13] width 297 height 11
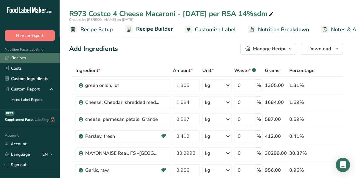
click at [27, 57] on link "Recipes" at bounding box center [30, 58] width 60 height 10
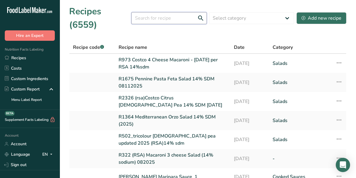
click at [147, 13] on input "text" at bounding box center [168, 18] width 75 height 12
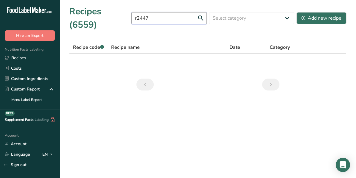
click at [201, 12] on input "r2447" at bounding box center [168, 18] width 75 height 12
click at [140, 12] on input "r2447" at bounding box center [168, 18] width 75 height 12
click at [141, 12] on input "r2447" at bounding box center [168, 18] width 75 height 12
click at [202, 12] on input "R2447" at bounding box center [168, 18] width 75 height 12
click at [168, 14] on input "R2447" at bounding box center [168, 18] width 75 height 12
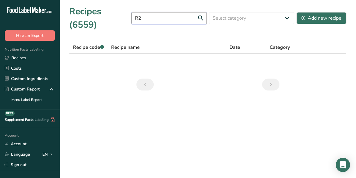
type input "R"
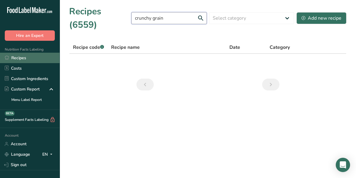
type input "crunchy grain"
click at [21, 55] on link "Recipes" at bounding box center [30, 58] width 60 height 10
click at [174, 12] on input "crunchy grain" at bounding box center [168, 18] width 75 height 12
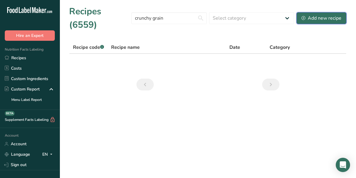
click at [304, 16] on icon at bounding box center [304, 18] width 4 height 4
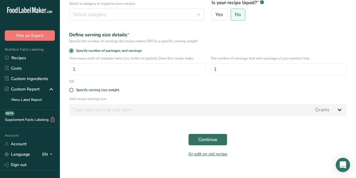
scroll to position [78, 0]
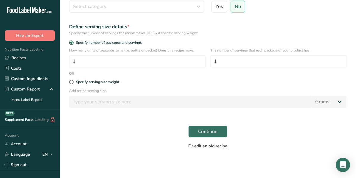
click at [206, 148] on link "Or edit an old recipe" at bounding box center [207, 146] width 39 height 6
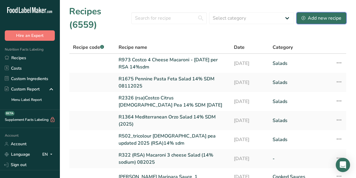
click at [320, 15] on div "Add new recipe" at bounding box center [322, 18] width 40 height 7
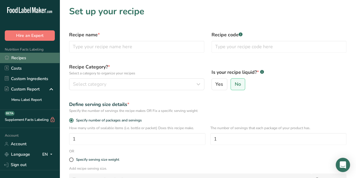
click at [14, 56] on link "Recipes" at bounding box center [30, 58] width 60 height 10
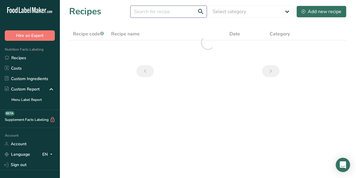
click at [163, 12] on input "text" at bounding box center [169, 12] width 76 height 12
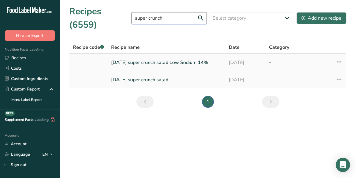
type input "super crunch"
click at [155, 56] on link "[DATE] super crunch salad Low Sodium 14%" at bounding box center [166, 62] width 111 height 13
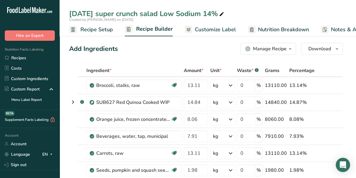
click at [278, 50] on div "Manage Recipe" at bounding box center [270, 48] width 34 height 7
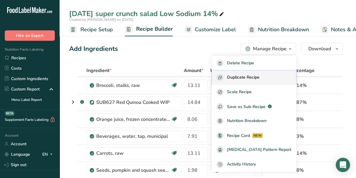
click at [252, 75] on span "Duplicate Recipe" at bounding box center [243, 77] width 32 height 7
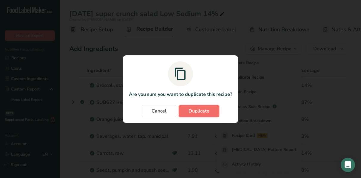
click at [206, 110] on span "Duplicate" at bounding box center [198, 111] width 21 height 7
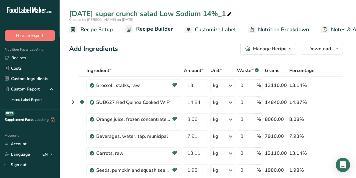
click at [233, 11] on div "[DATE] super crunch salad Low Sodium 14%_1" at bounding box center [151, 13] width 164 height 11
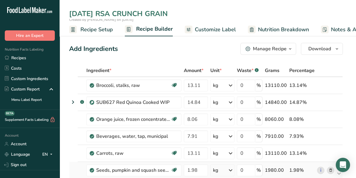
type input "[DATE] RSA CRUNCH GRAIN"
click at [110, 12] on div "[DATE] RSA CRUNCH GRAIN" at bounding box center [122, 13] width 106 height 11
click at [172, 13] on input "R2447 RSA CRUNCH GRAIN" at bounding box center [208, 13] width 278 height 11
type input "R2447 RSA CRUNCH GRAIN 08/2025"
click at [148, 53] on div "Add Ingredients Manage Recipe Delete Recipe Duplicate Recipe Scale Recipe Save …" at bounding box center [206, 49] width 274 height 12
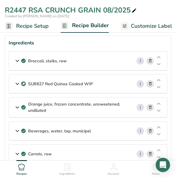
scroll to position [30, 0]
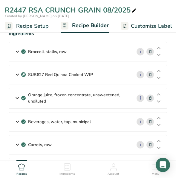
click at [16, 73] on icon at bounding box center [17, 74] width 7 height 11
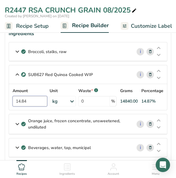
click at [35, 98] on input "14.84" at bounding box center [30, 101] width 35 height 10
type input "13.44"
click at [92, 55] on div "Broccoli, stalks, raw" at bounding box center [70, 51] width 123 height 18
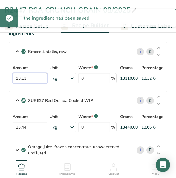
click at [27, 78] on input "13.11" at bounding box center [30, 78] width 35 height 10
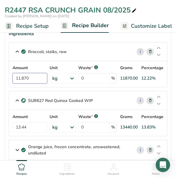
type input "11.870"
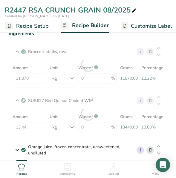
click at [82, 54] on div "Broccoli, stalks, raw i Amount 11.870 Unit kg Portions 1 stalk Weight Units g k…" at bounding box center [88, 64] width 158 height 45
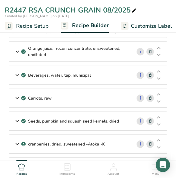
scroll to position [119, 0]
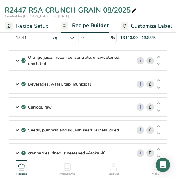
click at [18, 105] on icon at bounding box center [17, 107] width 7 height 11
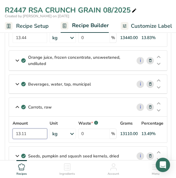
click at [29, 132] on input "13.11" at bounding box center [30, 133] width 35 height 10
type input "11.870"
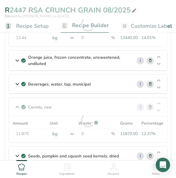
click at [100, 103] on div "Carrots, raw i Amount 11.870 Unit kg Portions 1 large (7-1/4" to 8-/1/2" long) …" at bounding box center [88, 119] width 158 height 45
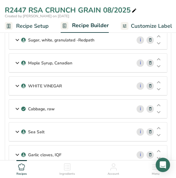
scroll to position [328, 0]
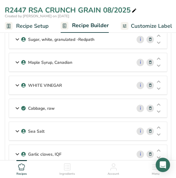
click at [17, 103] on icon at bounding box center [17, 108] width 7 height 11
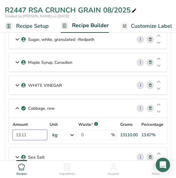
click at [28, 131] on input "13.11" at bounding box center [30, 135] width 35 height 10
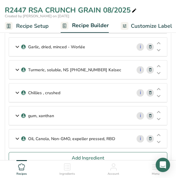
scroll to position [537, 0]
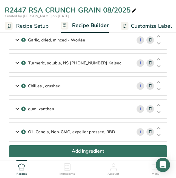
type input "11.870"
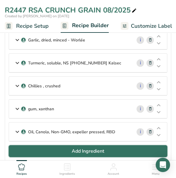
click at [46, 145] on button "Add Ingredient" at bounding box center [88, 151] width 158 height 12
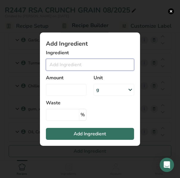
click at [64, 67] on input "Add ingredient modal" at bounding box center [90, 65] width 88 height 12
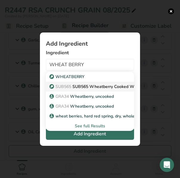
click at [74, 86] on p "SUB565 SUB565 Wheatberry Cooked WIP" at bounding box center [95, 86] width 88 height 6
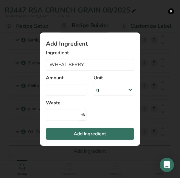
type input "SUB565 Wheatberry Cooked WIP"
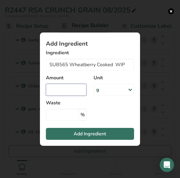
click at [71, 88] on input "Add ingredient modal" at bounding box center [66, 90] width 41 height 12
type input "7.720"
click at [128, 88] on icon "Add ingredient modal" at bounding box center [130, 89] width 7 height 11
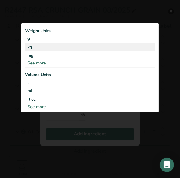
click at [32, 47] on div "kg" at bounding box center [90, 47] width 130 height 9
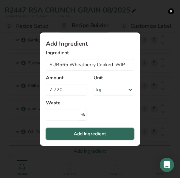
click at [90, 132] on span "Add Ingredient" at bounding box center [90, 133] width 32 height 7
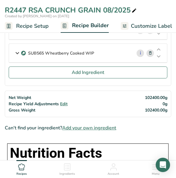
scroll to position [626, 0]
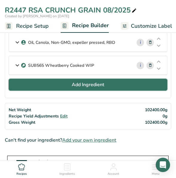
click at [86, 81] on span "Add Ingredient" at bounding box center [88, 84] width 32 height 7
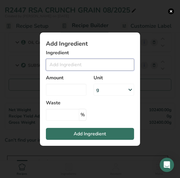
click at [69, 65] on input "Add ingredient modal" at bounding box center [90, 65] width 88 height 12
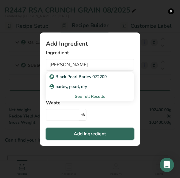
click at [84, 132] on span "Add Ingredient" at bounding box center [90, 133] width 32 height 7
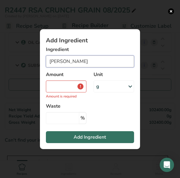
click at [86, 60] on input "[PERSON_NAME]" at bounding box center [90, 61] width 88 height 12
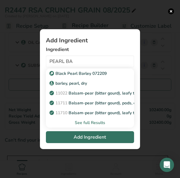
click at [91, 122] on div "See full Results" at bounding box center [90, 123] width 79 height 6
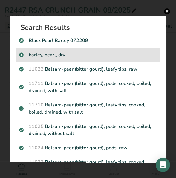
scroll to position [507, 0]
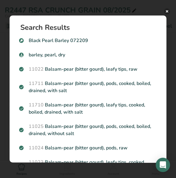
click at [168, 11] on button "Search results modal" at bounding box center [167, 11] width 6 height 6
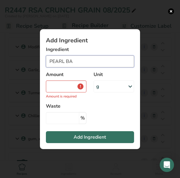
click at [77, 63] on input "PEARL BA" at bounding box center [90, 61] width 88 height 12
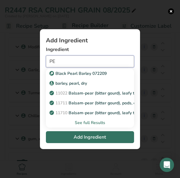
type input "P"
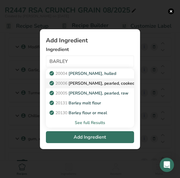
click at [87, 83] on p "20006 [PERSON_NAME], pearled, cooked" at bounding box center [93, 83] width 84 height 6
type input "[PERSON_NAME], pearled, cooked"
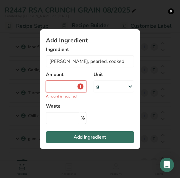
click at [65, 86] on input "Add ingredient modal" at bounding box center [66, 86] width 41 height 12
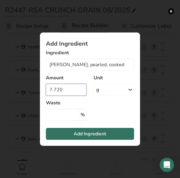
type input "7.720"
drag, startPoint x: 131, startPoint y: 89, endPoint x: 125, endPoint y: 93, distance: 7.5
click at [131, 89] on icon "Add ingredient modal" at bounding box center [130, 89] width 7 height 11
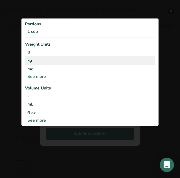
click at [32, 62] on div "kg" at bounding box center [90, 60] width 130 height 9
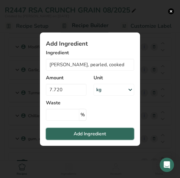
click at [83, 135] on span "Add Ingredient" at bounding box center [90, 133] width 32 height 7
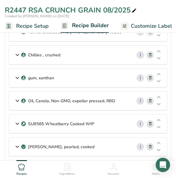
scroll to position [596, 0]
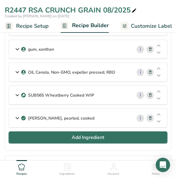
click at [77, 134] on span "Add Ingredient" at bounding box center [88, 137] width 32 height 7
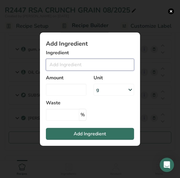
click at [59, 67] on input "Add ingredient modal" at bounding box center [90, 65] width 88 height 12
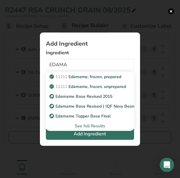
click at [96, 125] on div "See full Results" at bounding box center [90, 126] width 79 height 6
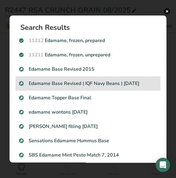
scroll to position [477, 0]
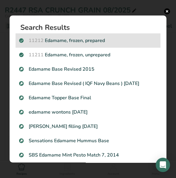
click at [56, 42] on p "11212 Edamame, frozen, prepared" at bounding box center [87, 40] width 137 height 7
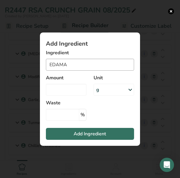
type input "Edamame, frozen, prepared"
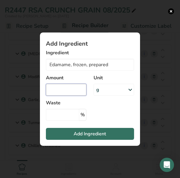
click at [66, 86] on input "Add ingredient modal" at bounding box center [66, 90] width 41 height 12
type input "3.580"
click at [132, 89] on icon "Add ingredient modal" at bounding box center [130, 89] width 7 height 11
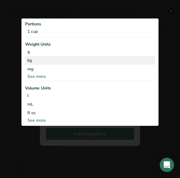
click at [33, 58] on div "kg" at bounding box center [90, 60] width 130 height 9
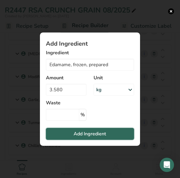
click at [93, 132] on span "Add Ingredient" at bounding box center [90, 133] width 32 height 7
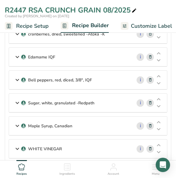
scroll to position [268, 0]
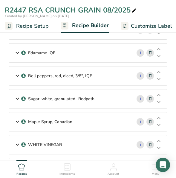
click at [18, 73] on icon at bounding box center [17, 75] width 7 height 11
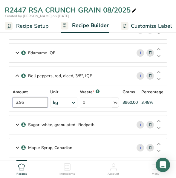
click at [32, 99] on input "3.96" at bounding box center [30, 102] width 35 height 10
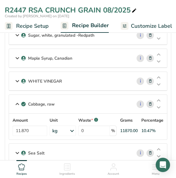
scroll to position [358, 0]
type input "3.580"
click at [95, 78] on div "WHITE VINEGAR" at bounding box center [70, 81] width 123 height 18
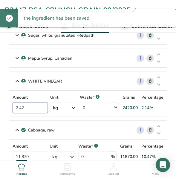
click at [28, 104] on input "2.42" at bounding box center [30, 108] width 35 height 10
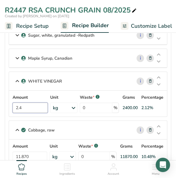
type input "2.4"
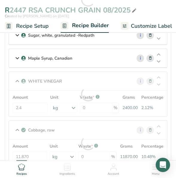
click at [18, 78] on div "WHITE VINEGAR i Amount 2.4 Unit kg Weight Units g kg mg See more Volume Units l…" at bounding box center [88, 94] width 158 height 45
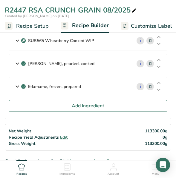
scroll to position [715, 0]
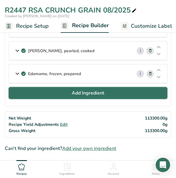
click at [48, 87] on button "Add Ingredient" at bounding box center [88, 93] width 158 height 12
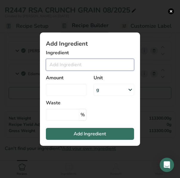
click at [62, 63] on input "Add ingredient modal" at bounding box center [90, 65] width 88 height 12
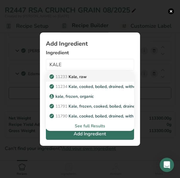
click at [75, 77] on p "11233 Kale, raw" at bounding box center [69, 77] width 36 height 6
type input "Kale, raw"
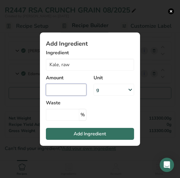
click at [70, 88] on input "Add ingredient modal" at bounding box center [66, 90] width 41 height 12
type input "2.350"
click at [129, 91] on icon "Add ingredient modal" at bounding box center [130, 89] width 7 height 11
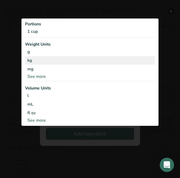
click at [31, 61] on div "kg" at bounding box center [90, 60] width 130 height 9
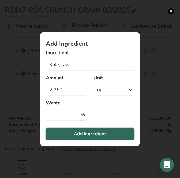
click at [88, 133] on span "Add Ingredient" at bounding box center [90, 133] width 32 height 7
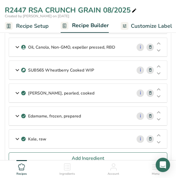
scroll to position [685, 0]
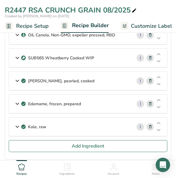
click at [150, 101] on icon at bounding box center [150, 104] width 4 height 6
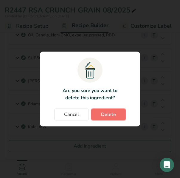
click at [118, 113] on button "Delete" at bounding box center [108, 115] width 35 height 12
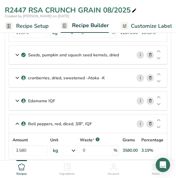
scroll to position [208, 0]
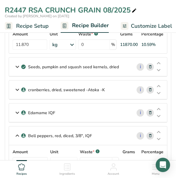
click at [17, 110] on icon at bounding box center [17, 112] width 7 height 11
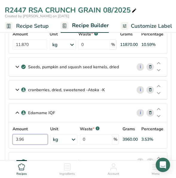
click at [24, 136] on input "3.96" at bounding box center [30, 139] width 35 height 10
type input "3.580"
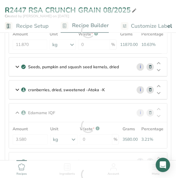
click at [75, 108] on div "Edamame IQF i Amount 3.580 Unit kg Weight Units g kg mg See more Volume Units l…" at bounding box center [88, 125] width 158 height 45
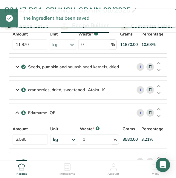
click at [16, 65] on icon at bounding box center [17, 66] width 7 height 11
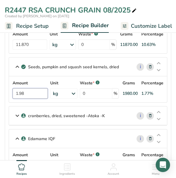
click at [27, 91] on input "1.98" at bounding box center [30, 93] width 35 height 10
type input "1.790"
click at [102, 67] on div "Seeds, pumpkin and squash seed kernels, dried i Amount 1.790 Unit kg Portions 1…" at bounding box center [88, 79] width 158 height 45
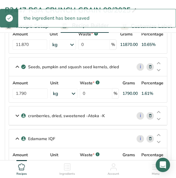
click at [17, 113] on icon at bounding box center [17, 115] width 7 height 11
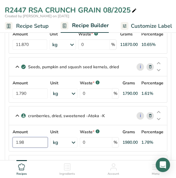
click at [26, 140] on input "1.98" at bounding box center [30, 142] width 35 height 10
type input "1.790"
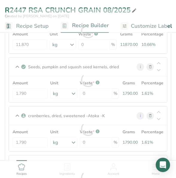
click at [83, 111] on div "cranberries, dried, sweetened -Atoka -K i Amount 1.790 Unit kg Weight Units g k…" at bounding box center [88, 128] width 158 height 45
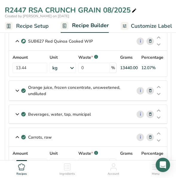
scroll to position [119, 0]
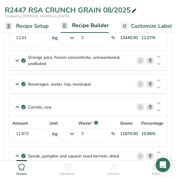
click at [18, 83] on icon at bounding box center [17, 84] width 7 height 11
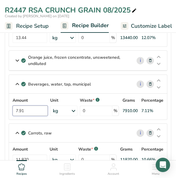
click at [27, 109] on input "7.91" at bounding box center [30, 111] width 35 height 10
type input "7"
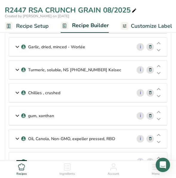
scroll to position [715, 0]
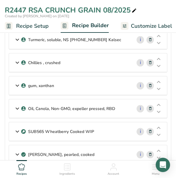
type input "5.400"
click at [16, 103] on icon at bounding box center [17, 108] width 7 height 11
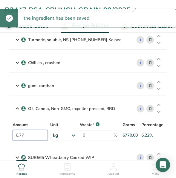
click at [28, 130] on input "6.77" at bounding box center [30, 135] width 35 height 10
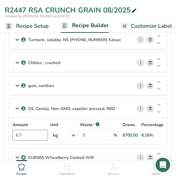
type input "6"
type input "4.62"
click at [54, 106] on div "Oil, Canola, Non-GMO, expeller pressed, RBD i Amount 4.62 Unit kg Weight Units …" at bounding box center [88, 121] width 158 height 45
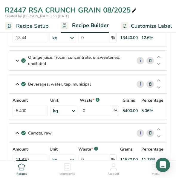
scroll to position [89, 0]
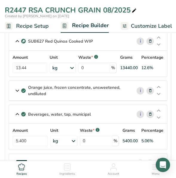
click at [16, 89] on icon at bounding box center [17, 90] width 7 height 11
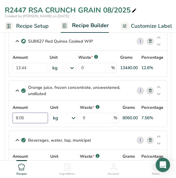
click at [40, 115] on input "8.06" at bounding box center [30, 118] width 35 height 10
type input "8"
type input "4.520"
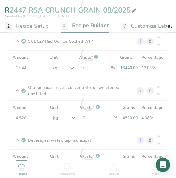
click at [50, 92] on div "Orange juice, frozen concentrate, unsweetened, undiluted i Amount 4.520 Unit kg…" at bounding box center [88, 103] width 158 height 47
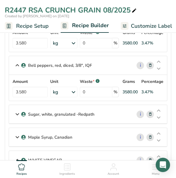
scroll to position [417, 0]
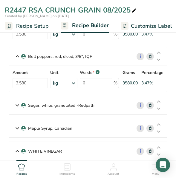
click at [17, 102] on icon at bounding box center [17, 105] width 7 height 11
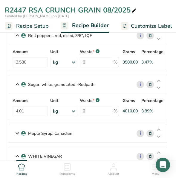
scroll to position [447, 0]
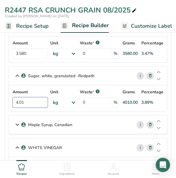
click at [26, 99] on input "4.01" at bounding box center [30, 102] width 35 height 10
type input "4"
type input "2.20"
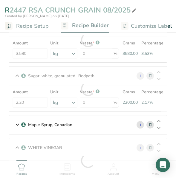
click at [16, 120] on icon at bounding box center [17, 124] width 7 height 11
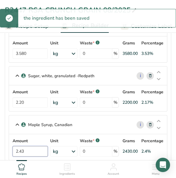
click at [29, 148] on input "2.43" at bounding box center [30, 151] width 35 height 10
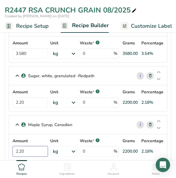
type input "2.20"
click at [85, 119] on div "Maple Syrup, Canadian i Amount 2.20 Unit kg Weight Units g kg mg See more Volum…" at bounding box center [88, 137] width 158 height 45
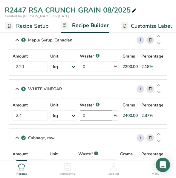
scroll to position [537, 0]
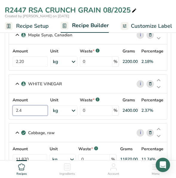
click at [29, 106] on input "2.4" at bounding box center [30, 110] width 35 height 10
type input "2"
type input "1.650"
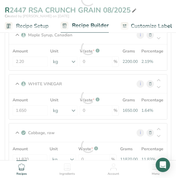
click at [117, 79] on div "WHITE VINEGAR i Amount 1.650 Unit kg Weight Units g kg mg See more Volume Units…" at bounding box center [88, 96] width 158 height 45
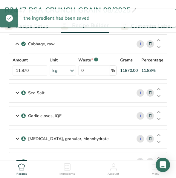
scroll to position [626, 0]
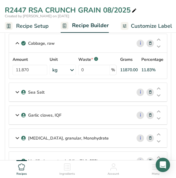
click at [16, 88] on icon at bounding box center [17, 92] width 7 height 11
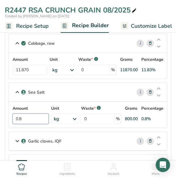
click at [28, 114] on input "0.8" at bounding box center [31, 119] width 36 height 10
type input "0"
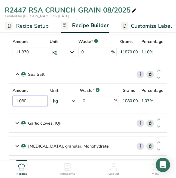
scroll to position [656, 0]
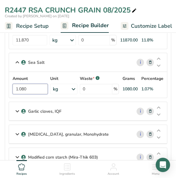
type input "1.080"
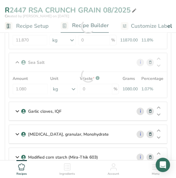
click at [84, 106] on div "Garlic cloves, IQF" at bounding box center [70, 111] width 123 height 18
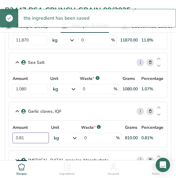
click at [27, 133] on input "0.81" at bounding box center [31, 138] width 36 height 10
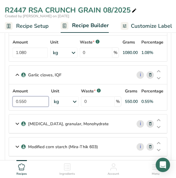
scroll to position [715, 0]
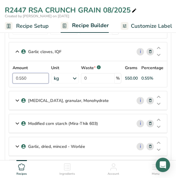
type input "0.550"
click at [93, 47] on div "Garlic cloves, IQF i Amount 0.550 Unit kg Weight Units g kg mg See more Volume …" at bounding box center [88, 64] width 158 height 45
click at [18, 95] on icon at bounding box center [17, 100] width 7 height 11
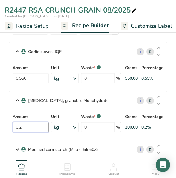
click at [25, 122] on input "0.2" at bounding box center [31, 127] width 36 height 10
type input "0.070"
click at [61, 96] on div "[MEDICAL_DATA], granular, Monohydrate i Amount 0.070 Unit kg Weight Units g kg …" at bounding box center [88, 113] width 158 height 45
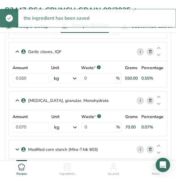
click at [17, 144] on icon at bounding box center [17, 149] width 7 height 11
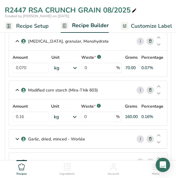
scroll to position [775, 0]
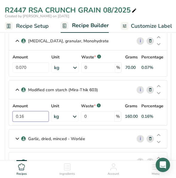
click at [32, 111] on input "0.16" at bounding box center [31, 116] width 36 height 10
type input "0.1100"
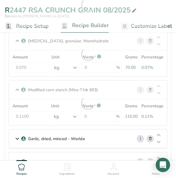
click at [115, 80] on div "Modified corn starch (Mira-Thik 603) i Amount 0.1100 Unit kg Weight Units g kg …" at bounding box center [88, 102] width 158 height 45
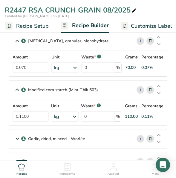
click at [17, 133] on icon at bounding box center [17, 138] width 7 height 11
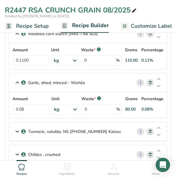
scroll to position [835, 0]
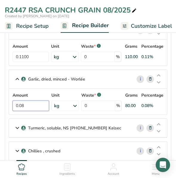
click at [29, 100] on input "0.08" at bounding box center [31, 105] width 36 height 10
type input "0.050"
click at [97, 73] on div "Garlic, dried, minced - Worlée i Amount 0.050 Unit kg Weight Units g kg mg See …" at bounding box center [88, 91] width 158 height 45
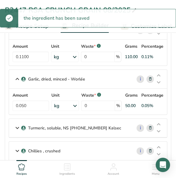
click at [18, 123] on icon at bounding box center [17, 128] width 7 height 11
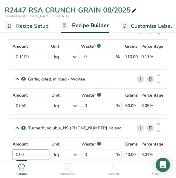
click at [27, 149] on input "0.04" at bounding box center [31, 154] width 36 height 10
type input "0.03"
click at [109, 123] on div "Turmeric, soluble, NS [PHONE_NUMBER] Kalsec i Amount 0.03 Unit kg Weight Units …" at bounding box center [88, 140] width 158 height 45
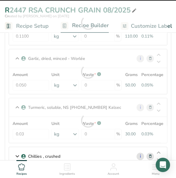
scroll to position [894, 0]
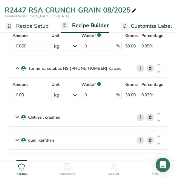
click at [17, 112] on icon at bounding box center [17, 117] width 7 height 11
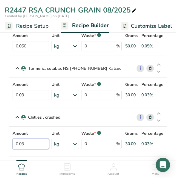
click at [27, 139] on input "0.03" at bounding box center [31, 144] width 36 height 10
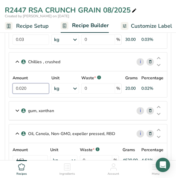
scroll to position [954, 0]
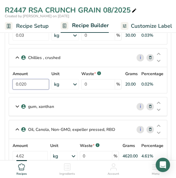
type input "0.020"
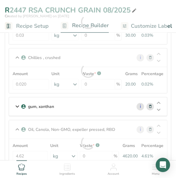
click at [59, 98] on div "gum, xanthan" at bounding box center [70, 106] width 123 height 18
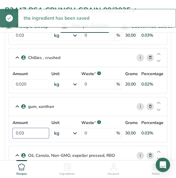
click at [31, 128] on input "0.03" at bounding box center [31, 133] width 36 height 10
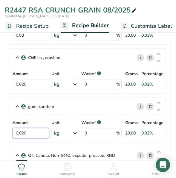
type input "0.020"
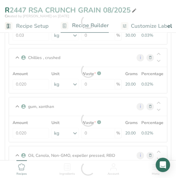
click at [69, 102] on div "gum, xanthan i Amount 0.020 Unit kg Weight Units g kg mg See more Volume Units …" at bounding box center [88, 119] width 158 height 45
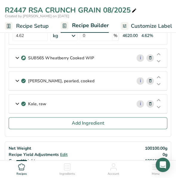
scroll to position [1103, 0]
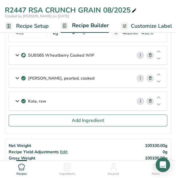
click at [18, 96] on icon at bounding box center [17, 101] width 7 height 11
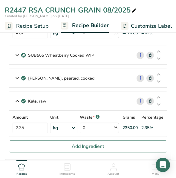
click at [16, 73] on icon at bounding box center [17, 78] width 7 height 11
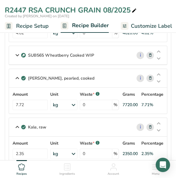
click at [18, 52] on icon at bounding box center [17, 55] width 7 height 11
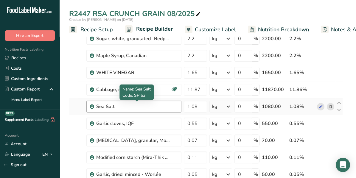
scroll to position [208, 0]
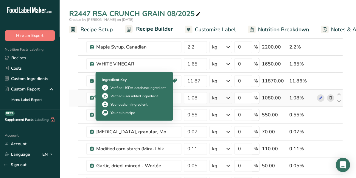
click at [90, 96] on icon at bounding box center [92, 97] width 4 height 5
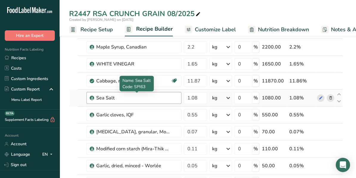
click at [117, 96] on div "Sea Salt" at bounding box center [133, 97] width 75 height 7
click at [120, 96] on div "Sea Salt" at bounding box center [133, 97] width 75 height 7
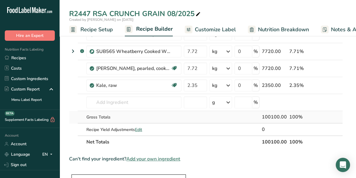
scroll to position [417, 0]
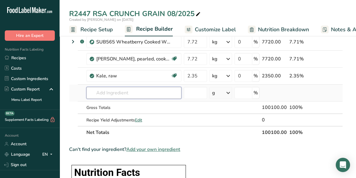
click at [117, 88] on input "text" at bounding box center [133, 93] width 95 height 12
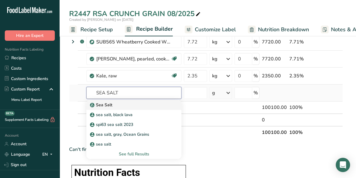
type input "SEA SALT"
click at [104, 102] on p "Sea Salt" at bounding box center [101, 105] width 21 height 6
type input "Sea Salt"
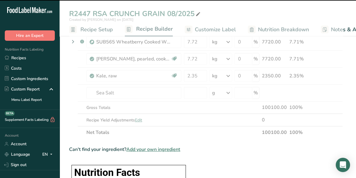
type input "0"
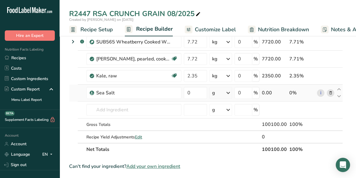
click at [232, 91] on icon at bounding box center [228, 93] width 7 height 11
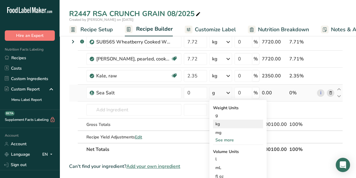
click at [219, 123] on div "kg" at bounding box center [238, 124] width 50 height 9
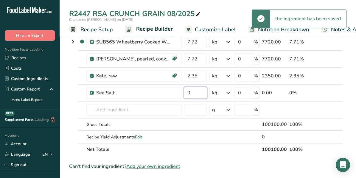
click at [196, 89] on input "0" at bounding box center [195, 93] width 23 height 12
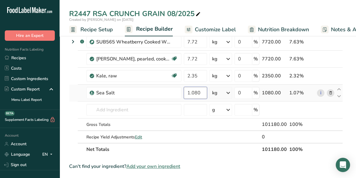
type input "1.080"
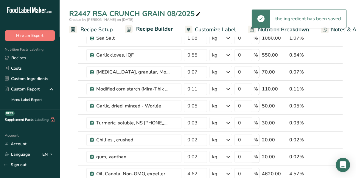
scroll to position [238, 0]
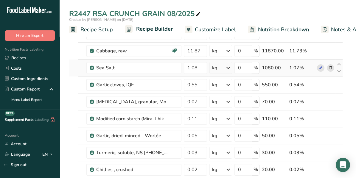
click at [331, 68] on icon at bounding box center [331, 68] width 4 height 6
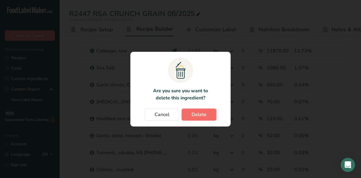
click at [209, 113] on button "Delete" at bounding box center [199, 115] width 35 height 12
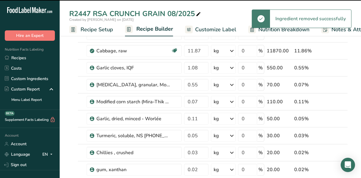
type input "0.55"
type input "0.07"
type input "0.11"
type input "0.05"
type input "0.03"
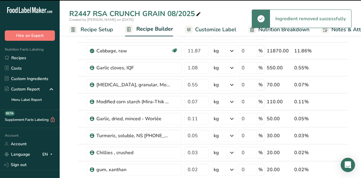
type input "0.02"
type input "4.62"
type input "7.72"
type input "2.35"
type input "1.08"
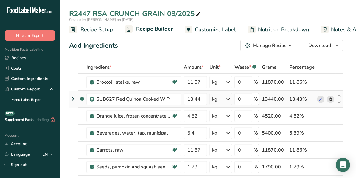
scroll to position [0, 0]
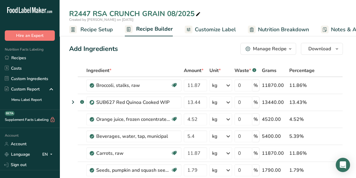
click at [281, 49] on div "Manage Recipe" at bounding box center [270, 48] width 34 height 7
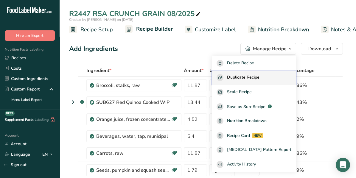
click at [259, 78] on span "Duplicate Recipe" at bounding box center [243, 77] width 32 height 7
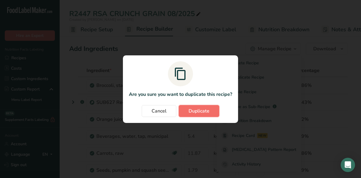
click at [202, 109] on span "Duplicate" at bounding box center [198, 111] width 21 height 7
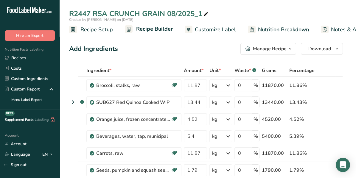
click at [203, 13] on span at bounding box center [205, 14] width 7 height 7
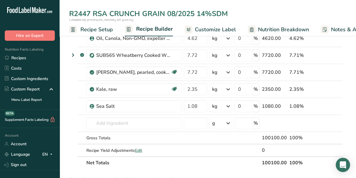
scroll to position [388, 0]
type input "R2447 RSA CRUNCH GRAIN 08/2025 14%SDM"
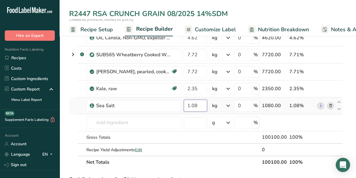
click at [198, 102] on input "1.08" at bounding box center [195, 106] width 23 height 12
click at [200, 102] on input "1.08" at bounding box center [195, 106] width 23 height 12
type input "1"
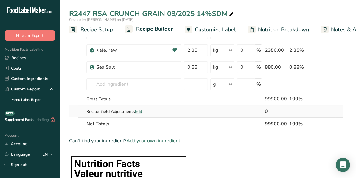
scroll to position [417, 0]
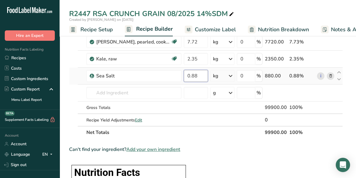
click at [197, 73] on input "0.88" at bounding box center [196, 76] width 24 height 12
type input "0.78"
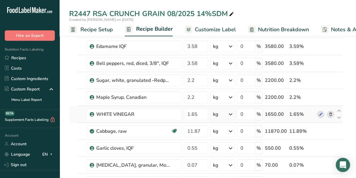
scroll to position [149, 0]
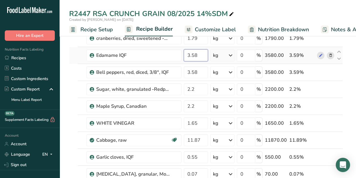
click at [193, 56] on input "3.58" at bounding box center [196, 55] width 24 height 12
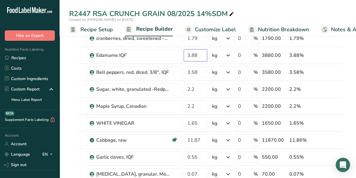
type input "3.88"
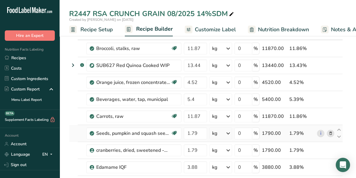
scroll to position [0, 0]
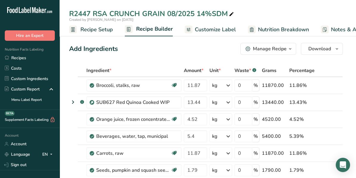
click at [260, 15] on div "R2447 RSA CRUNCH GRAIN 08/2025 14%SDM" at bounding box center [208, 13] width 297 height 11
click at [26, 57] on link "Recipes" at bounding box center [30, 58] width 60 height 10
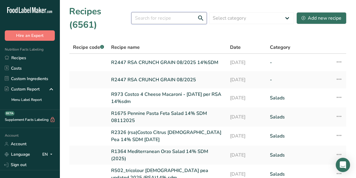
click at [157, 12] on input "text" at bounding box center [168, 18] width 75 height 12
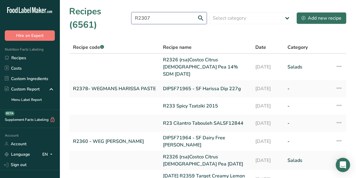
click at [171, 13] on input "R2307" at bounding box center [168, 18] width 75 height 12
type input "R"
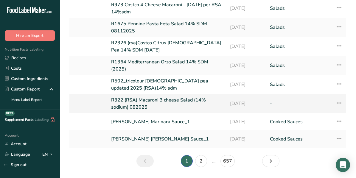
scroll to position [93, 0]
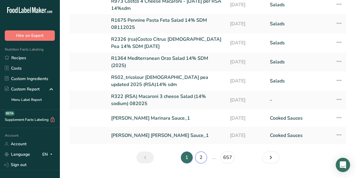
click at [201, 152] on link "2" at bounding box center [201, 158] width 12 height 12
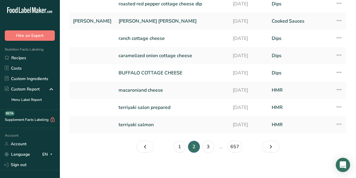
scroll to position [83, 0]
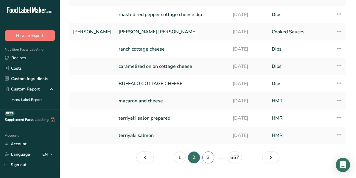
click at [209, 152] on link "3" at bounding box center [208, 158] width 12 height 12
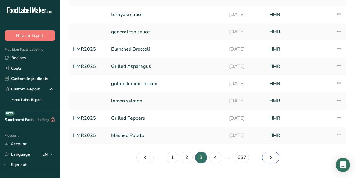
click at [267, 152] on link "Page 4." at bounding box center [270, 158] width 17 height 12
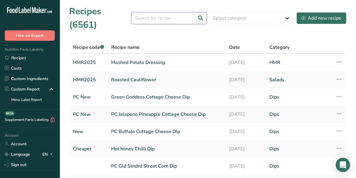
click at [153, 14] on input "text" at bounding box center [168, 18] width 75 height 12
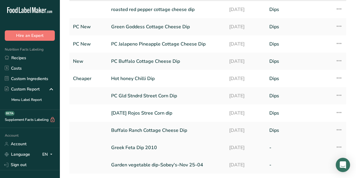
scroll to position [83, 0]
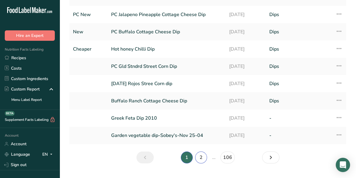
click at [202, 152] on link "2" at bounding box center [201, 158] width 12 height 12
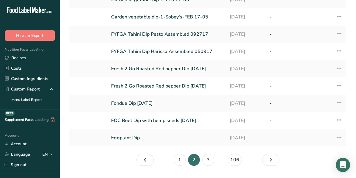
scroll to position [83, 0]
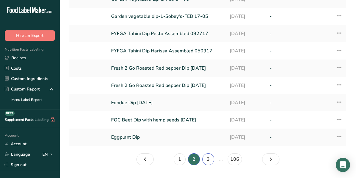
click at [206, 154] on link "3" at bounding box center [208, 160] width 12 height 12
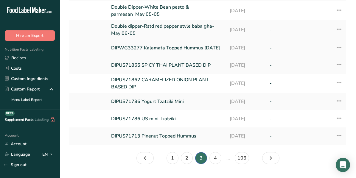
scroll to position [92, 0]
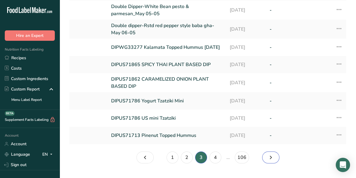
click at [271, 152] on icon "Page 4." at bounding box center [270, 157] width 7 height 11
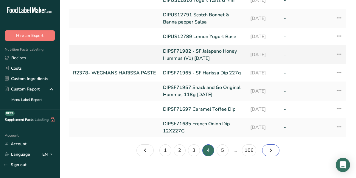
scroll to position [100, 0]
click at [223, 145] on link "5" at bounding box center [223, 151] width 12 height 12
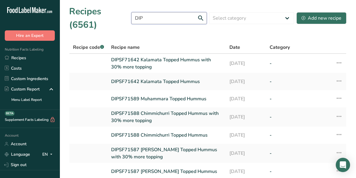
click at [159, 12] on input "DIP" at bounding box center [168, 18] width 75 height 12
type input "D"
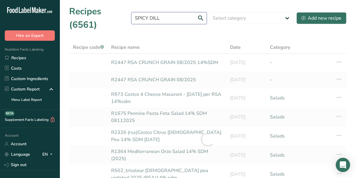
type input "SPICY DILL"
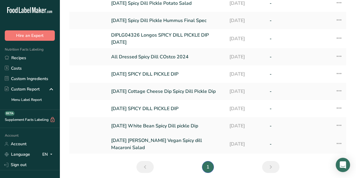
scroll to position [60, 0]
click at [148, 31] on link "DIPLG04326 Longos SPICY DILL PICKLE DIP [DATE]" at bounding box center [166, 38] width 111 height 14
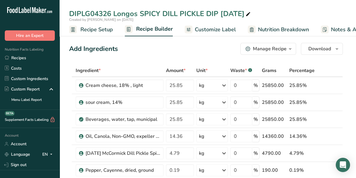
click at [266, 52] on div "Manage Recipe" at bounding box center [270, 48] width 34 height 7
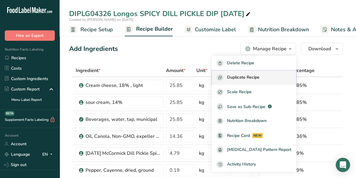
click at [255, 75] on span "Duplicate Recipe" at bounding box center [243, 77] width 32 height 7
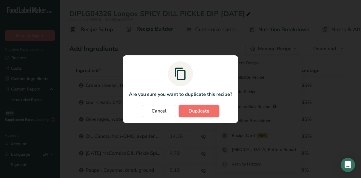
click at [202, 113] on span "Duplicate" at bounding box center [198, 111] width 21 height 7
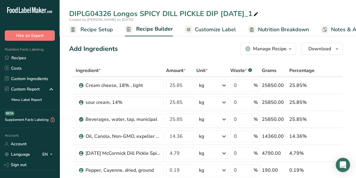
click at [260, 14] on div "DIPLG04326 Longos SPICY DILL PICKLE DIP [DATE]_1" at bounding box center [164, 13] width 190 height 11
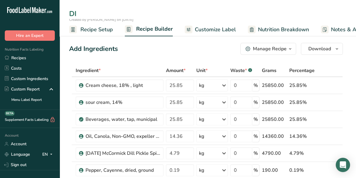
type input "D"
type input "R"
click at [83, 12] on div "R" at bounding box center [208, 13] width 297 height 11
click at [79, 13] on icon at bounding box center [77, 14] width 5 height 8
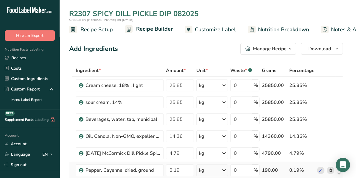
type input "R2307 SPICY DILL PICKLE DIP 082025"
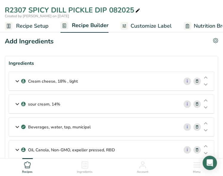
click at [17, 80] on icon at bounding box center [17, 81] width 7 height 11
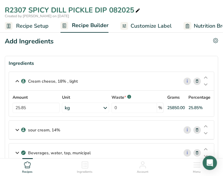
click at [17, 129] on icon at bounding box center [17, 130] width 7 height 11
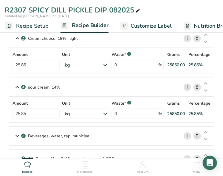
scroll to position [60, 0]
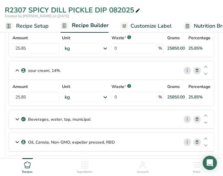
click at [17, 117] on icon at bounding box center [17, 119] width 7 height 11
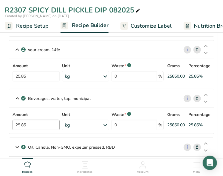
scroll to position [89, 0]
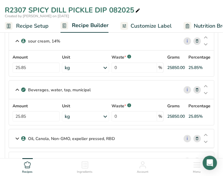
click at [17, 137] on icon at bounding box center [17, 139] width 7 height 11
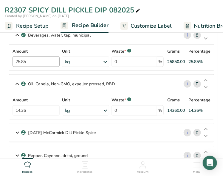
scroll to position [149, 0]
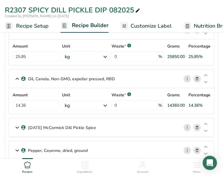
click at [16, 125] on icon at bounding box center [17, 128] width 7 height 11
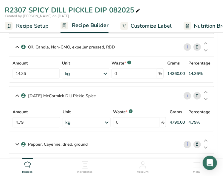
scroll to position [208, 0]
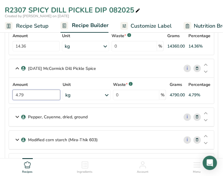
click at [29, 92] on input "4.79" at bounding box center [37, 95] width 48 height 10
type input "4"
type input "5.98"
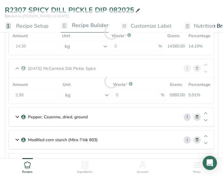
click at [113, 66] on div "[DATE] McCormick Dill Pickle Spice i Amount 5.98 Unit kg Weight Units g kg mg S…" at bounding box center [112, 81] width 206 height 45
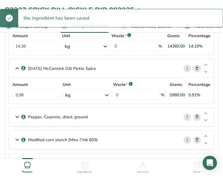
click at [16, 115] on icon at bounding box center [17, 117] width 7 height 11
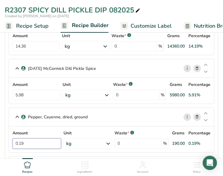
click at [25, 141] on input "0.19" at bounding box center [37, 144] width 49 height 10
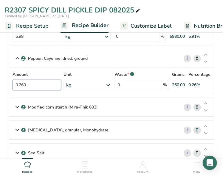
scroll to position [268, 0]
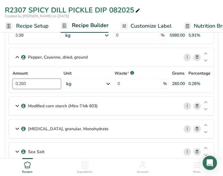
type input "0.260"
click at [15, 105] on icon at bounding box center [17, 106] width 7 height 11
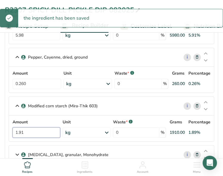
click at [33, 130] on input "1.91" at bounding box center [37, 133] width 48 height 10
type input "1"
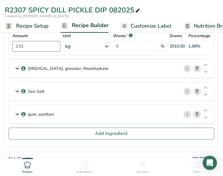
scroll to position [358, 0]
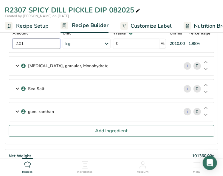
type input "2.01"
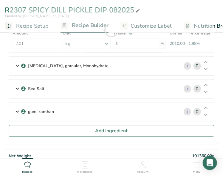
click at [18, 63] on icon at bounding box center [17, 66] width 7 height 11
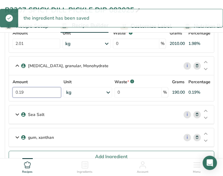
click at [35, 90] on input "0.19" at bounding box center [37, 92] width 49 height 10
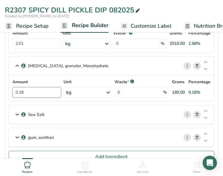
type input "0.18"
click at [60, 66] on div "[MEDICAL_DATA], granular, Monohydrate i Amount 0.18 Unit kg Weight Units g kg m…" at bounding box center [112, 78] width 206 height 45
click at [17, 111] on icon at bounding box center [17, 114] width 7 height 11
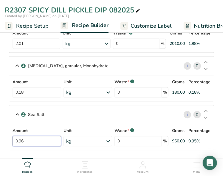
click at [31, 137] on input "0.96" at bounding box center [37, 141] width 49 height 10
type input "0.760"
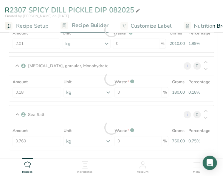
click at [80, 113] on div "Sea Salt i Amount 0.760 Unit kg Weight Units g kg mg See more Volume Units l mL…" at bounding box center [112, 127] width 206 height 45
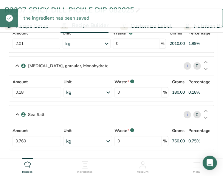
click at [198, 112] on icon at bounding box center [197, 115] width 4 height 6
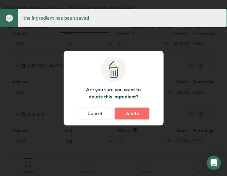
click at [132, 116] on span "Delete" at bounding box center [132, 113] width 15 height 7
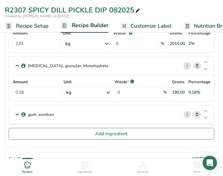
click at [16, 113] on icon at bounding box center [17, 114] width 7 height 11
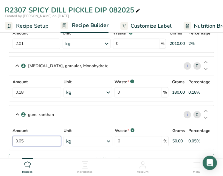
click at [30, 138] on input "0.05" at bounding box center [37, 141] width 49 height 10
type input "0.025"
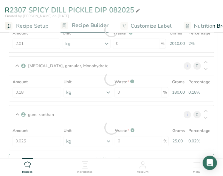
click at [62, 114] on div "gum, xanthan i Amount 0.025 Unit kg Weight Units g kg mg See more Volume Units …" at bounding box center [112, 127] width 206 height 45
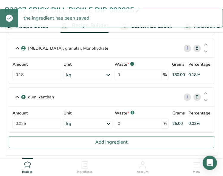
scroll to position [388, 0]
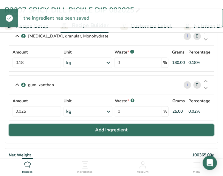
click at [45, 124] on button "Add Ingredient" at bounding box center [112, 130] width 206 height 12
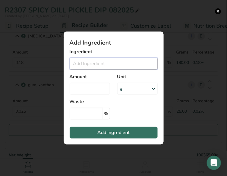
click at [87, 61] on input "Add ingredient modal" at bounding box center [114, 64] width 88 height 12
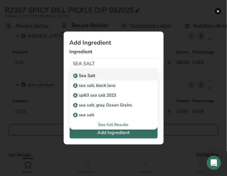
click at [86, 77] on p "Sea Salt" at bounding box center [85, 76] width 21 height 6
type input "Sea Salt"
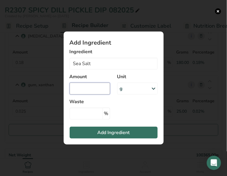
click at [88, 87] on input "Add ingredient modal" at bounding box center [90, 89] width 41 height 12
type input "0.76"
click at [152, 88] on icon "Add ingredient modal" at bounding box center [154, 88] width 7 height 11
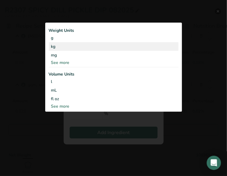
click at [53, 47] on div "kg" at bounding box center [114, 46] width 130 height 9
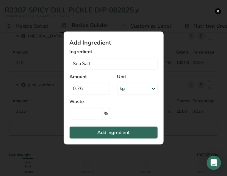
click at [106, 131] on span "Add Ingredient" at bounding box center [113, 132] width 32 height 7
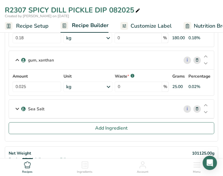
scroll to position [417, 0]
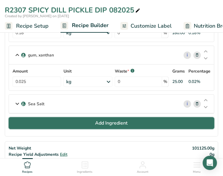
click at [72, 118] on button "Add Ingredient" at bounding box center [112, 123] width 206 height 12
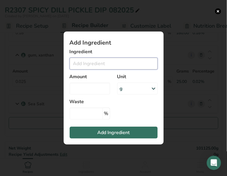
click at [81, 67] on input "Add ingredient modal" at bounding box center [114, 64] width 88 height 12
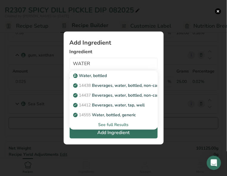
click at [109, 125] on div "See full Results" at bounding box center [114, 125] width 79 height 6
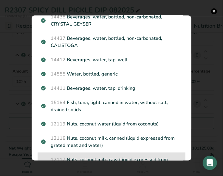
scroll to position [0, 0]
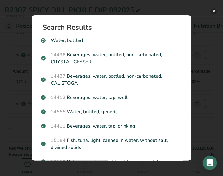
click at [214, 13] on button "Search results modal" at bounding box center [214, 11] width 6 height 6
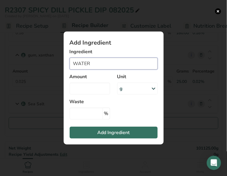
click at [94, 62] on input "WATER" at bounding box center [114, 64] width 88 height 12
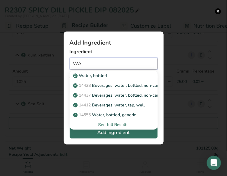
type input "W"
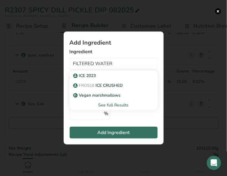
click at [103, 105] on div "See full Results" at bounding box center [114, 105] width 79 height 6
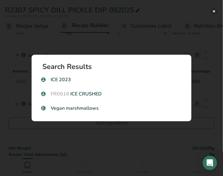
drag, startPoint x: 215, startPoint y: 10, endPoint x: 207, endPoint y: 14, distance: 8.1
click at [215, 10] on button "Search results modal" at bounding box center [214, 11] width 6 height 6
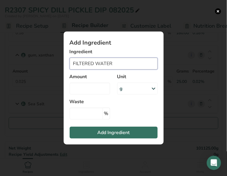
click at [95, 64] on input "FILTERED WATER" at bounding box center [114, 64] width 88 height 12
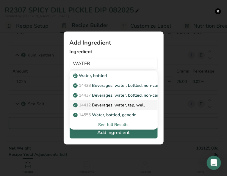
click at [111, 105] on p "14412 [GEOGRAPHIC_DATA], water, tap, well" at bounding box center [110, 105] width 71 height 6
type input "Beverages, water, tap, well"
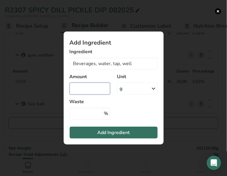
click at [85, 86] on input "Add ingredient modal" at bounding box center [90, 89] width 41 height 12
type input "25.330"
click at [155, 88] on icon "Add ingredient modal" at bounding box center [154, 88] width 7 height 11
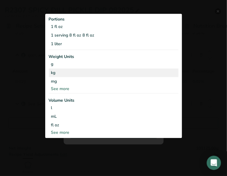
click at [57, 74] on div "kg" at bounding box center [114, 73] width 130 height 9
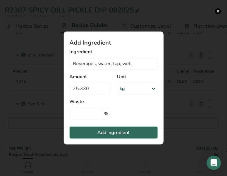
click at [114, 135] on span "Add Ingredient" at bounding box center [113, 132] width 32 height 7
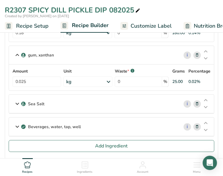
click at [15, 101] on icon at bounding box center [17, 104] width 7 height 11
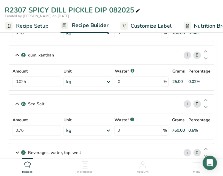
click at [18, 150] on icon at bounding box center [17, 153] width 7 height 11
click at [26, 129] on input "0.76" at bounding box center [37, 130] width 49 height 10
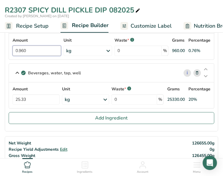
scroll to position [507, 0]
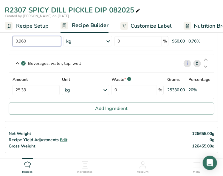
type input "0.960"
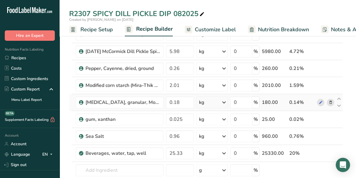
scroll to position [89, 0]
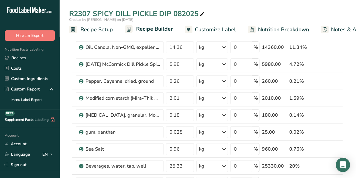
click at [269, 31] on span "Nutrition Breakdown" at bounding box center [283, 30] width 51 height 8
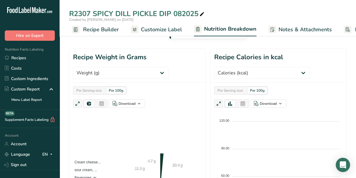
scroll to position [0, 97]
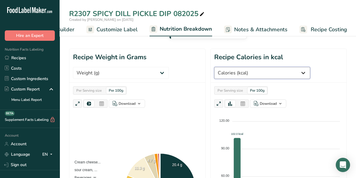
click at [281, 72] on select "Weight (g) Calories (kcal) Energy KJ (kj) Total Fat (g) Saturated Fat (g) Trans…" at bounding box center [262, 73] width 96 height 12
select select "Sodium"
click at [214, 67] on select "Weight (g) Calories (kcal) Energy KJ (kj) Total Fat (g) Saturated Fat (g) Trans…" at bounding box center [262, 73] width 96 height 12
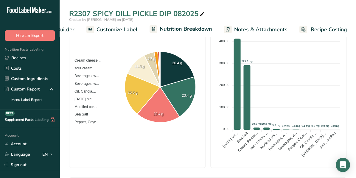
scroll to position [179, 0]
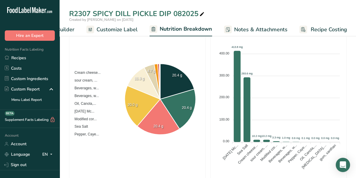
click at [66, 28] on span "Recipe Builder" at bounding box center [57, 30] width 36 height 8
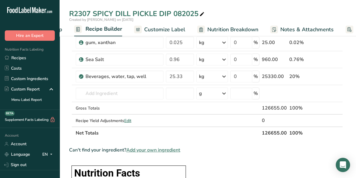
scroll to position [0, 46]
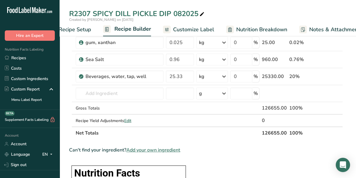
click at [73, 28] on span "Recipe Setup" at bounding box center [75, 30] width 32 height 8
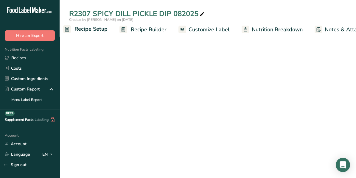
scroll to position [57, 0]
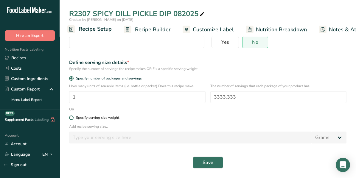
click at [73, 117] on label "Specify serving size weight" at bounding box center [208, 118] width 278 height 4
click at [73, 117] on input "Specify serving size weight" at bounding box center [71, 118] width 4 height 4
radio input "true"
radio input "false"
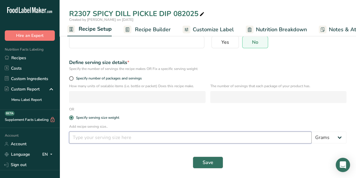
click at [120, 137] on input "number" at bounding box center [190, 138] width 243 height 12
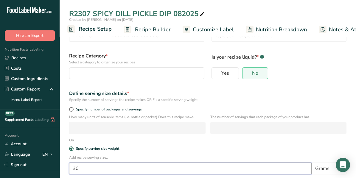
scroll to position [0, 0]
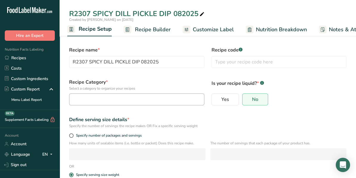
type input "30"
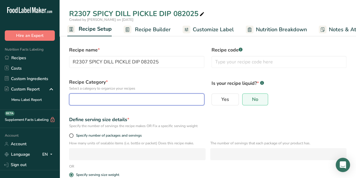
click at [135, 99] on div "button" at bounding box center [135, 99] width 124 height 7
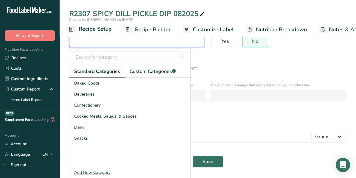
scroll to position [57, 0]
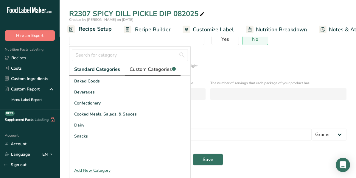
click at [151, 69] on span "Custom Categories .a-a{fill:#347362;}.b-a{fill:#fff;}" at bounding box center [153, 69] width 46 height 7
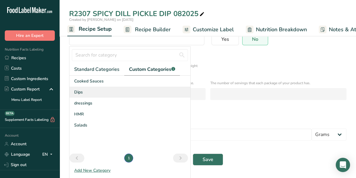
click at [77, 91] on span "Dips" at bounding box center [78, 92] width 9 height 6
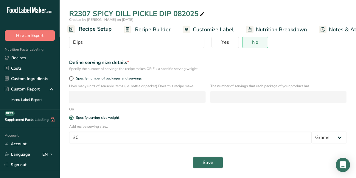
scroll to position [0, 0]
click at [213, 162] on button "Save" at bounding box center [208, 163] width 30 height 12
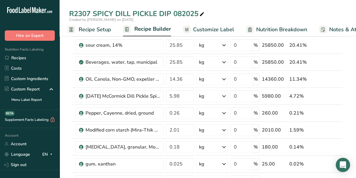
click at [156, 32] on span "Recipe Builder" at bounding box center [152, 29] width 37 height 8
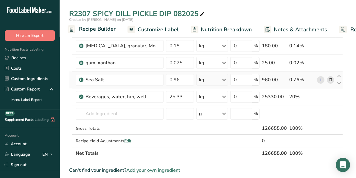
scroll to position [179, 0]
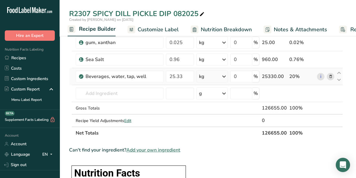
click at [331, 76] on icon at bounding box center [331, 77] width 4 height 6
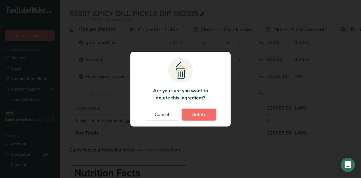
click at [215, 114] on button "Delete" at bounding box center [199, 115] width 35 height 12
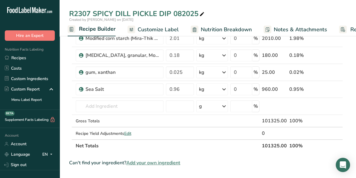
scroll to position [119, 0]
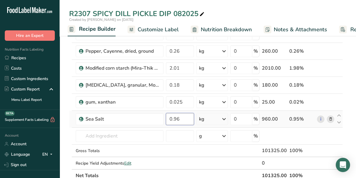
click at [177, 118] on input "0.96" at bounding box center [180, 119] width 28 height 12
click at [301, 133] on div "Ingredient * Amount * Unit * Waste * .a-a{fill:#347362;}.b-a{fill:#fff;} Grams …" at bounding box center [206, 63] width 274 height 237
click at [176, 117] on input "0.86" at bounding box center [180, 119] width 28 height 12
type input "0.960"
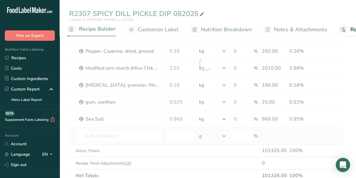
click at [335, 140] on div "Ingredient * Amount * Unit * Waste * .a-a{fill:#347362;}.b-a{fill:#fff;} Grams …" at bounding box center [206, 63] width 274 height 237
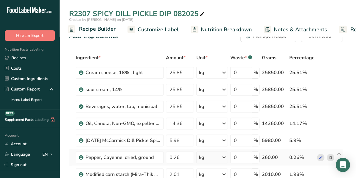
scroll to position [0, 0]
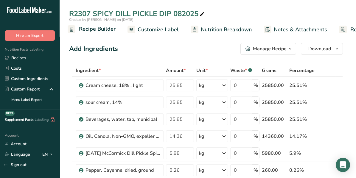
click at [212, 14] on div "R2307 SPICY DILL PICKLE DIP 082025" at bounding box center [208, 13] width 297 height 11
click at [280, 52] on button "Manage Recipe" at bounding box center [269, 49] width 56 height 12
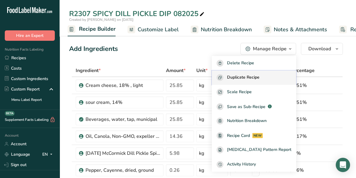
click at [260, 78] on span "Duplicate Recipe" at bounding box center [243, 77] width 32 height 7
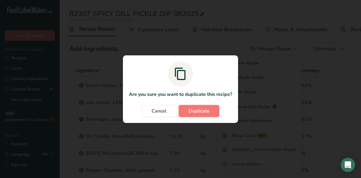
click at [204, 110] on span "Duplicate" at bounding box center [198, 111] width 21 height 7
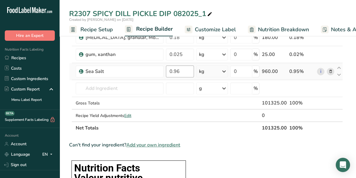
scroll to position [179, 0]
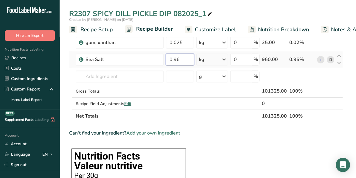
click at [176, 58] on input "0.96" at bounding box center [180, 60] width 28 height 12
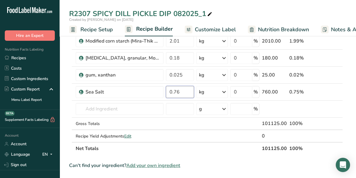
scroll to position [119, 0]
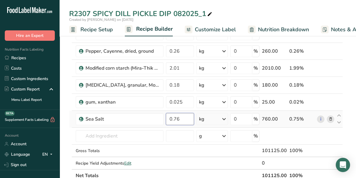
click at [175, 117] on input "0.76" at bounding box center [180, 119] width 28 height 12
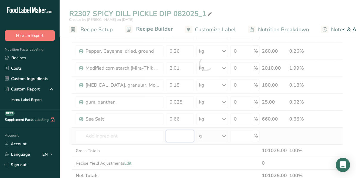
click at [185, 139] on div "Ingredient * Amount * Unit * Waste * .a-a{fill:#347362;}.b-a{fill:#fff;} Grams …" at bounding box center [206, 63] width 274 height 237
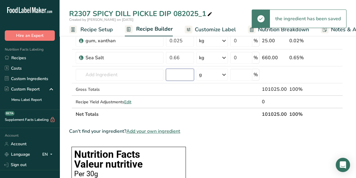
scroll to position [179, 0]
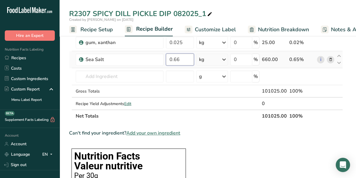
click at [180, 58] on input "0.66" at bounding box center [180, 60] width 28 height 12
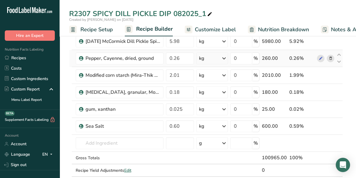
scroll to position [119, 0]
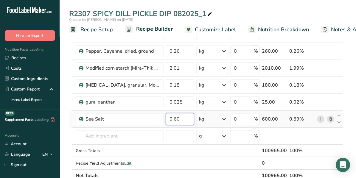
click at [181, 118] on input "0.60" at bounding box center [180, 119] width 28 height 12
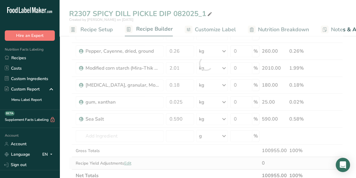
click at [193, 158] on div "Ingredient * Amount * Unit * Waste * .a-a{fill:#347362;}.b-a{fill:#fff;} Grams …" at bounding box center [206, 63] width 274 height 237
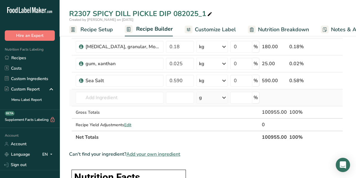
scroll to position [149, 0]
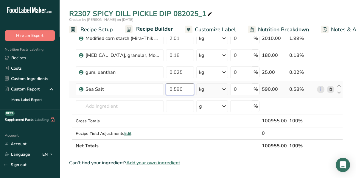
click at [179, 89] on input "0.590" at bounding box center [180, 89] width 28 height 12
click at [208, 129] on div "Ingredient * Amount * Unit * Waste * .a-a{fill:#347362;}.b-a{fill:#fff;} Grams …" at bounding box center [206, 33] width 274 height 237
click at [179, 87] on input "0.580" at bounding box center [180, 89] width 28 height 12
click at [224, 144] on div "Ingredient * Amount * Unit * Waste * .a-a{fill:#347362;}.b-a{fill:#fff;} Grams …" at bounding box center [206, 33] width 274 height 237
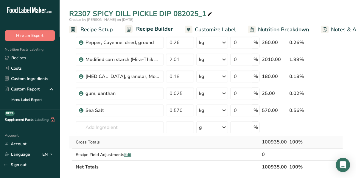
scroll to position [119, 0]
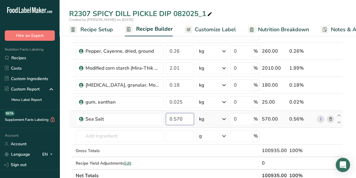
click at [183, 118] on input "0.570" at bounding box center [180, 119] width 28 height 12
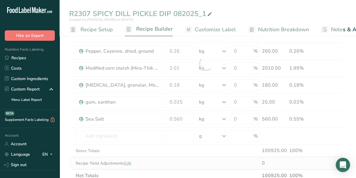
click at [222, 157] on div "Ingredient * Amount * Unit * Waste * .a-a{fill:#347362;}.b-a{fill:#fff;} Grams …" at bounding box center [206, 63] width 274 height 237
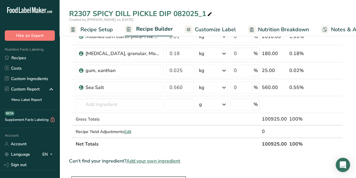
scroll to position [149, 0]
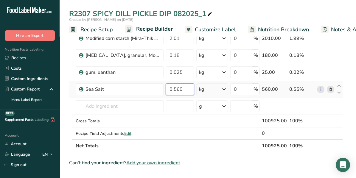
click at [182, 88] on input "0.560" at bounding box center [180, 89] width 28 height 12
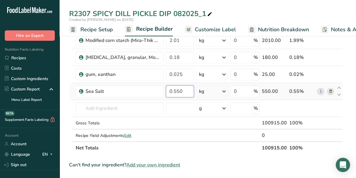
scroll to position [119, 0]
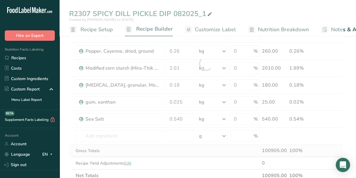
click at [210, 153] on div "Ingredient * Amount * Unit * Waste * .a-a{fill:#347362;}.b-a{fill:#fff;} Grams …" at bounding box center [206, 63] width 274 height 237
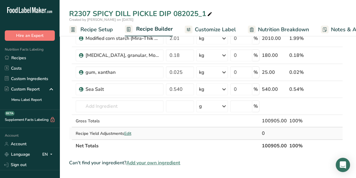
scroll to position [149, 0]
click at [185, 86] on input "0.540" at bounding box center [180, 89] width 28 height 12
click at [186, 132] on div "Ingredient * Amount * Unit * Waste * .a-a{fill:#347362;}.b-a{fill:#fff;} Grams …" at bounding box center [206, 33] width 274 height 237
click at [189, 89] on input "0.530" at bounding box center [180, 89] width 28 height 12
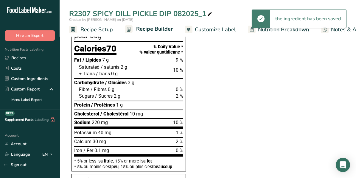
scroll to position [328, 0]
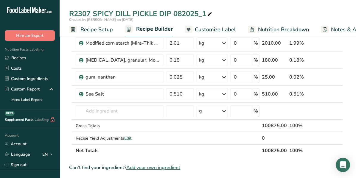
scroll to position [119, 0]
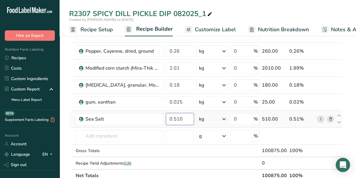
click at [184, 119] on input "0.510" at bounding box center [180, 119] width 28 height 12
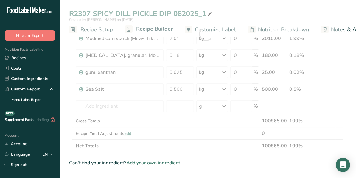
click at [199, 148] on div "Ingredient * Amount * Unit * Waste * .a-a{fill:#347362;}.b-a{fill:#fff;} Grams …" at bounding box center [206, 33] width 274 height 237
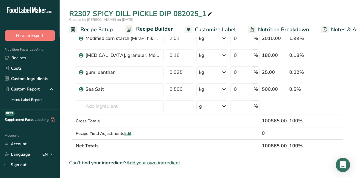
scroll to position [119, 0]
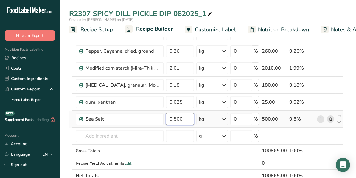
click at [182, 118] on input "0.500" at bounding box center [180, 119] width 28 height 12
click at [182, 153] on div "Ingredient * Amount * Unit * Waste * .a-a{fill:#347362;}.b-a{fill:#fff;} Grams …" at bounding box center [206, 63] width 274 height 237
click at [186, 117] on input "0.490" at bounding box center [180, 119] width 28 height 12
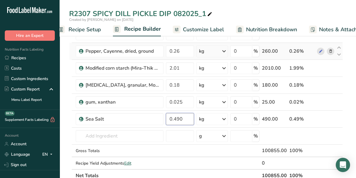
scroll to position [0, 12]
click at [188, 119] on input "0.490" at bounding box center [180, 119] width 28 height 12
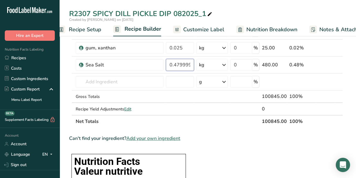
scroll to position [179, 0]
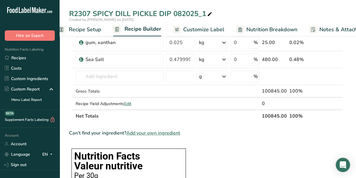
click at [185, 117] on div "Ingredient * Amount * Unit * Waste * .a-a{fill:#347362;}.b-a{fill:#fff;} Grams …" at bounding box center [206, 4] width 274 height 237
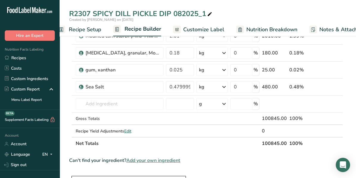
scroll to position [119, 0]
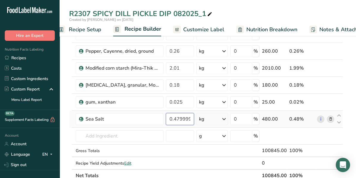
click at [192, 116] on input "0.479999" at bounding box center [180, 119] width 28 height 12
click at [205, 148] on div "Ingredient * Amount * Unit * Waste * .a-a{fill:#347362;}.b-a{fill:#fff;} Grams …" at bounding box center [206, 63] width 274 height 237
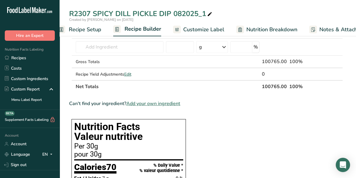
scroll to position [149, 0]
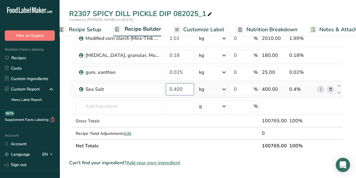
click at [186, 88] on input "0.400" at bounding box center [180, 89] width 28 height 12
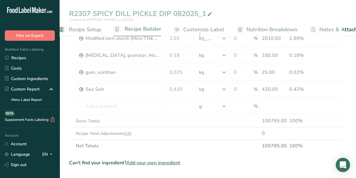
click at [222, 143] on div "Ingredient * Amount * Unit * Waste * .a-a{fill:#347362;}.b-a{fill:#fff;} Grams …" at bounding box center [206, 33] width 274 height 237
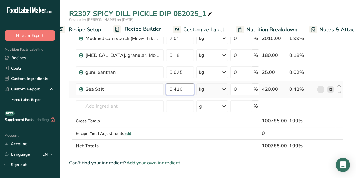
click at [185, 89] on input "0.420" at bounding box center [180, 89] width 28 height 12
click at [203, 132] on div "Ingredient * Amount * Unit * Waste * .a-a{fill:#347362;}.b-a{fill:#fff;} Grams …" at bounding box center [206, 33] width 274 height 237
click at [185, 89] on input "0.430" at bounding box center [180, 89] width 28 height 12
click at [211, 138] on div "Ingredient * Amount * Unit * Waste * .a-a{fill:#347362;}.b-a{fill:#fff;} Grams …" at bounding box center [206, 33] width 274 height 237
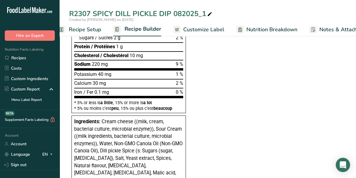
scroll to position [388, 0]
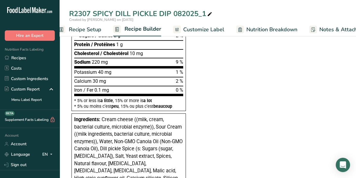
click at [220, 133] on section "Ingredient * Amount * Unit * Waste * .a-a{fill:#347362;}.b-a{fill:#fff;} Grams …" at bounding box center [206, 136] width 274 height 918
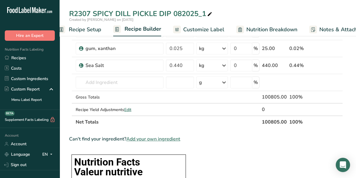
scroll to position [149, 0]
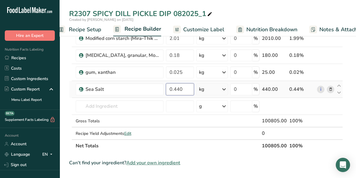
click at [183, 89] on input "0.440" at bounding box center [180, 89] width 28 height 12
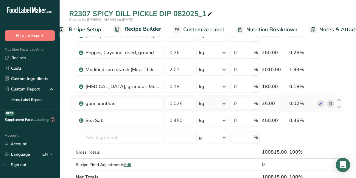
scroll to position [89, 0]
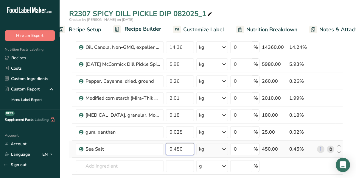
click at [179, 147] on input "0.450" at bounding box center [180, 149] width 28 height 12
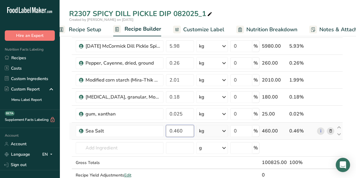
scroll to position [119, 0]
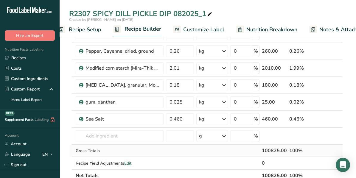
click at [205, 156] on div "Ingredient * Amount * Unit * Waste * .a-a{fill:#347362;}.b-a{fill:#fff;} Grams …" at bounding box center [206, 63] width 274 height 237
click at [185, 117] on input "0.460" at bounding box center [180, 119] width 28 height 12
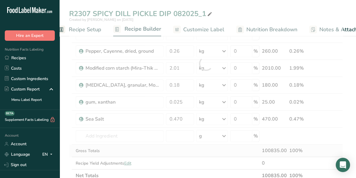
click at [226, 153] on div "Ingredient * Amount * Unit * Waste * .a-a{fill:#347362;}.b-a{fill:#fff;} Grams …" at bounding box center [206, 63] width 274 height 237
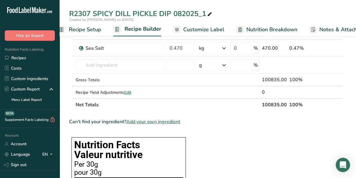
scroll to position [179, 0]
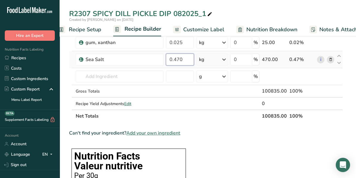
click at [179, 59] on input "0.470" at bounding box center [180, 60] width 28 height 12
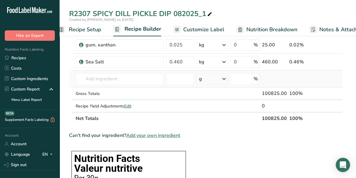
scroll to position [119, 0]
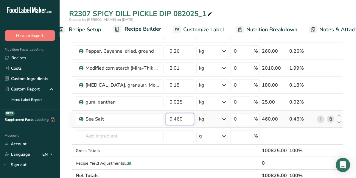
click at [175, 117] on input "0.460" at bounding box center [180, 119] width 28 height 12
type input "0.760"
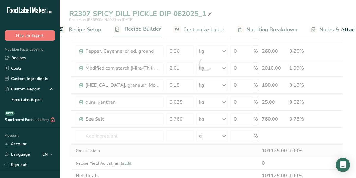
click at [208, 148] on div "Ingredient * Amount * Unit * Waste * .a-a{fill:#347362;}.b-a{fill:#fff;} Grams …" at bounding box center [206, 63] width 274 height 237
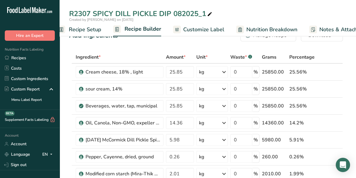
scroll to position [0, 0]
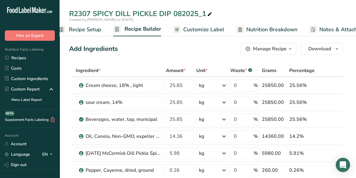
click at [205, 13] on div "R2307 SPICY DILL PICKLE DIP 082025_1" at bounding box center [141, 13] width 144 height 11
type input "R2307 SPICY DILL PICKLE DIP 082025 11%SDM"
